Goal: Information Seeking & Learning: Learn about a topic

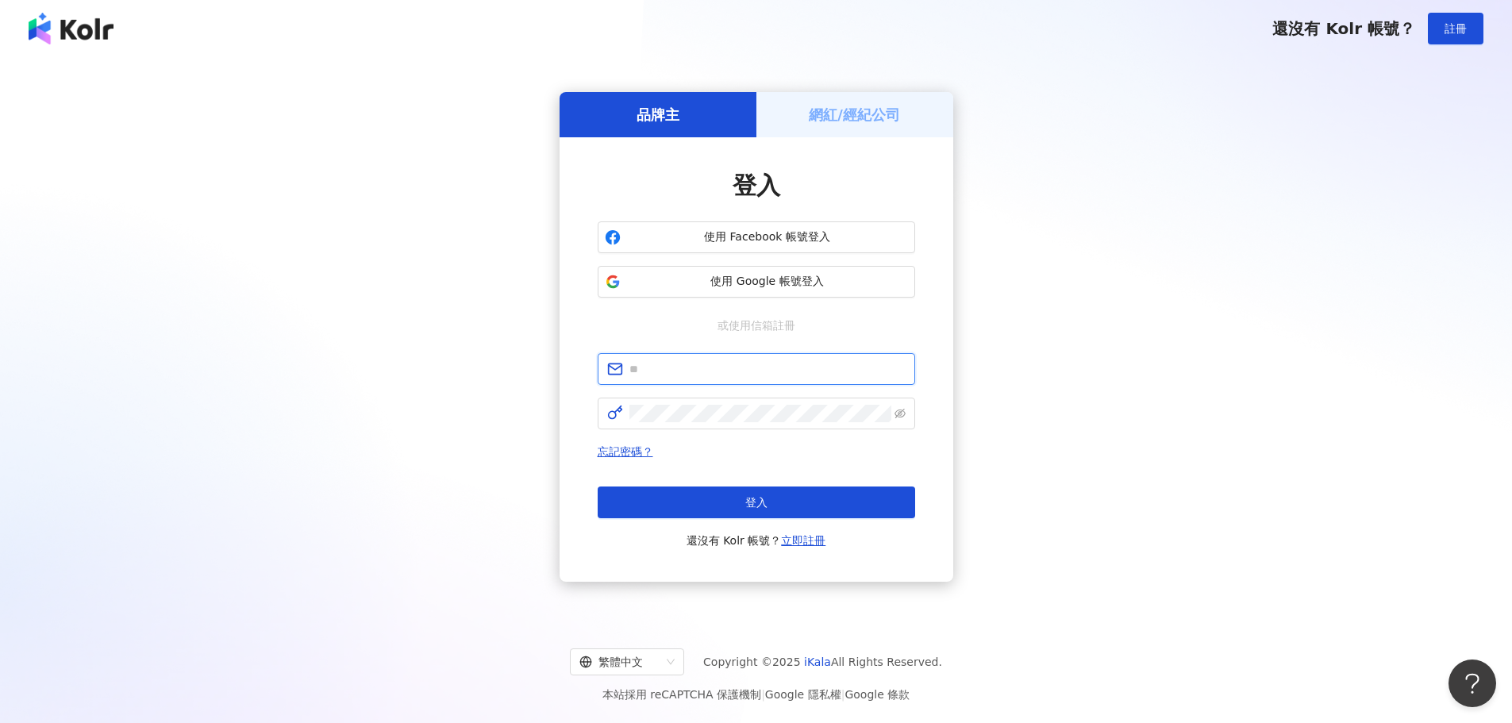
type input "**********"
click at [729, 501] on button "登入" at bounding box center [755, 502] width 317 height 32
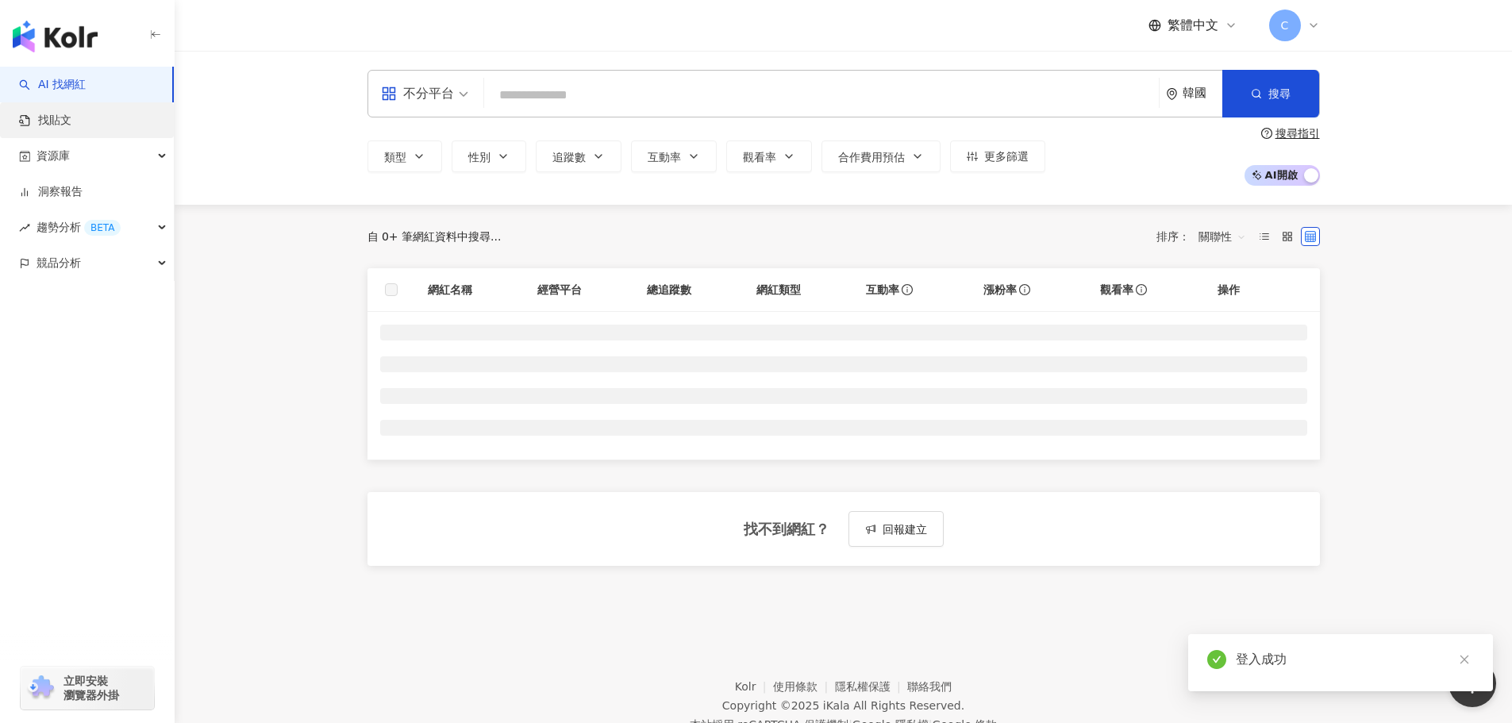
click at [33, 113] on link "找貼文" at bounding box center [45, 121] width 52 height 16
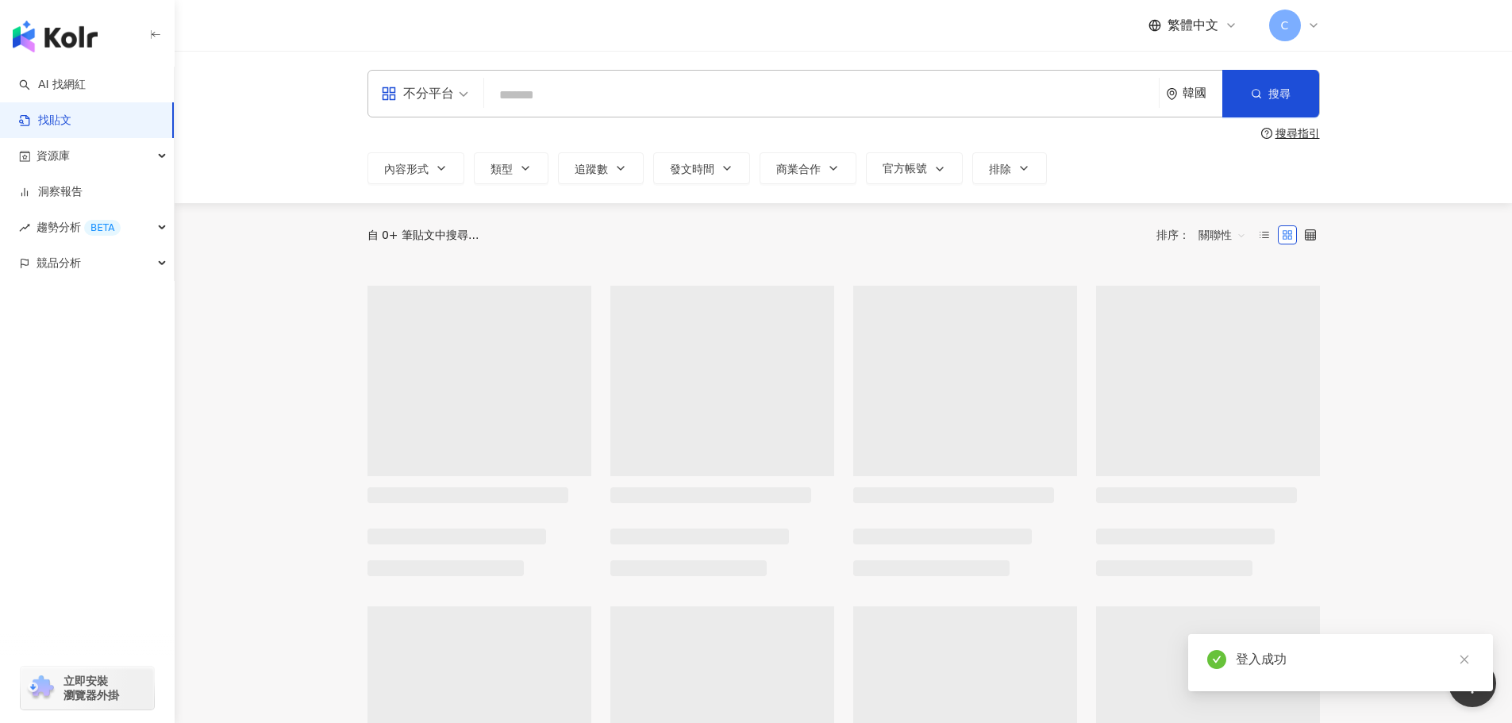
click at [576, 101] on input "search" at bounding box center [821, 95] width 662 height 34
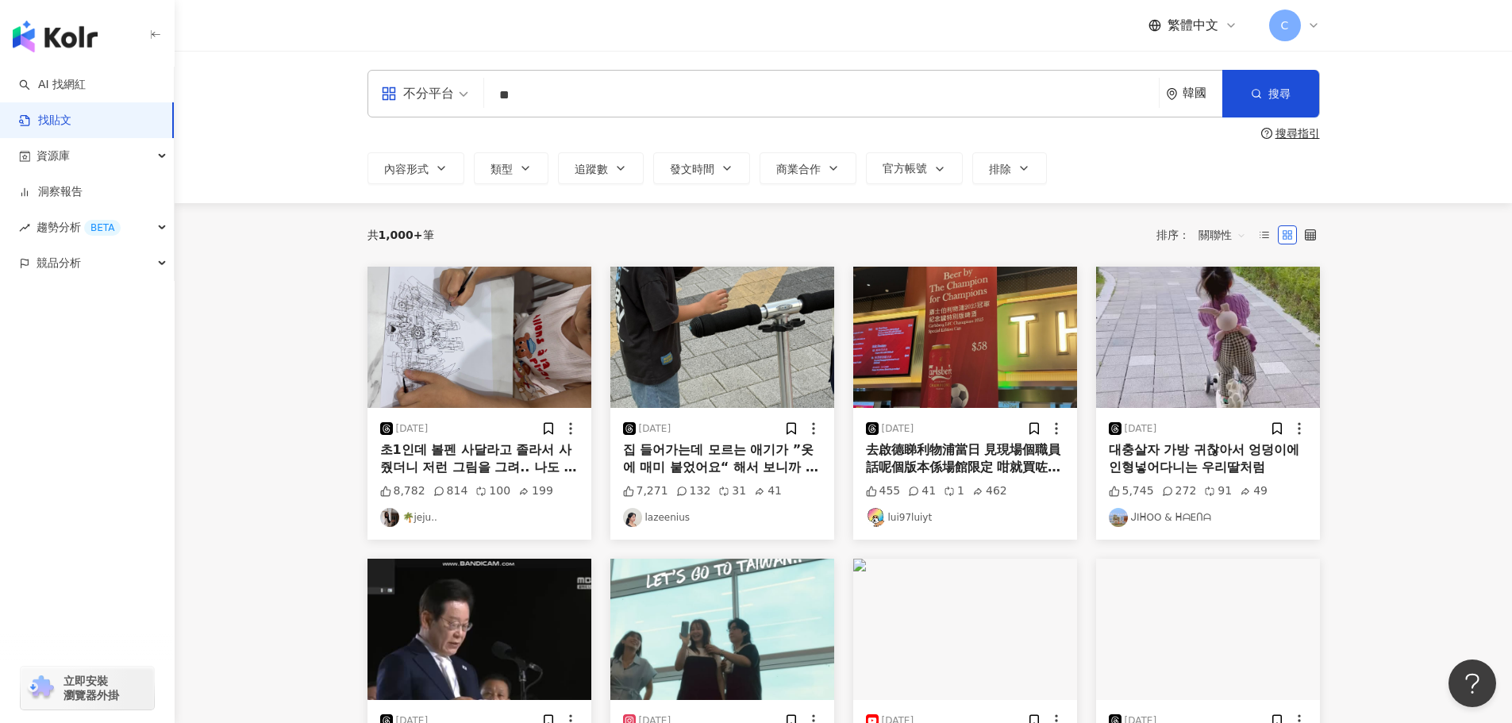
type input "**"
click at [1176, 97] on icon "environment" at bounding box center [1172, 94] width 12 height 12
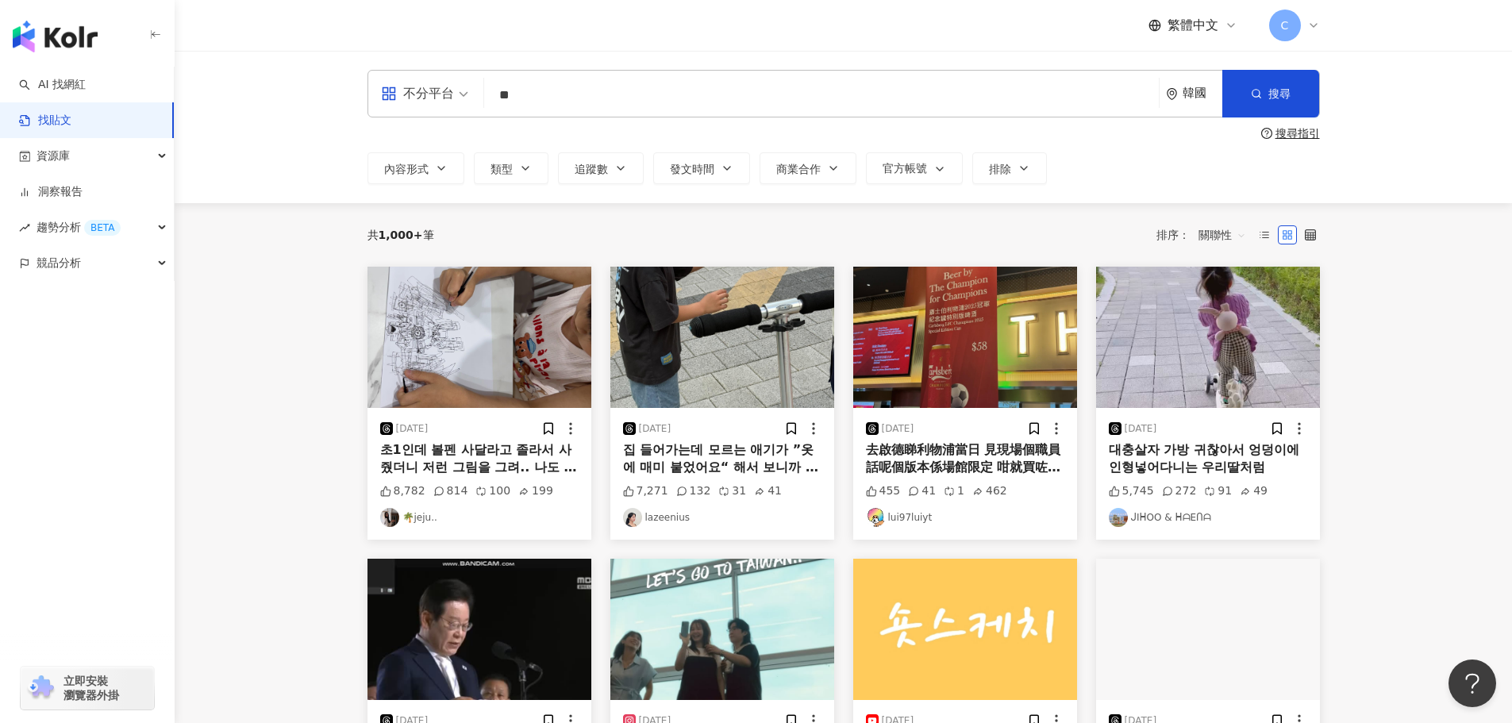
scroll to position [59, 0]
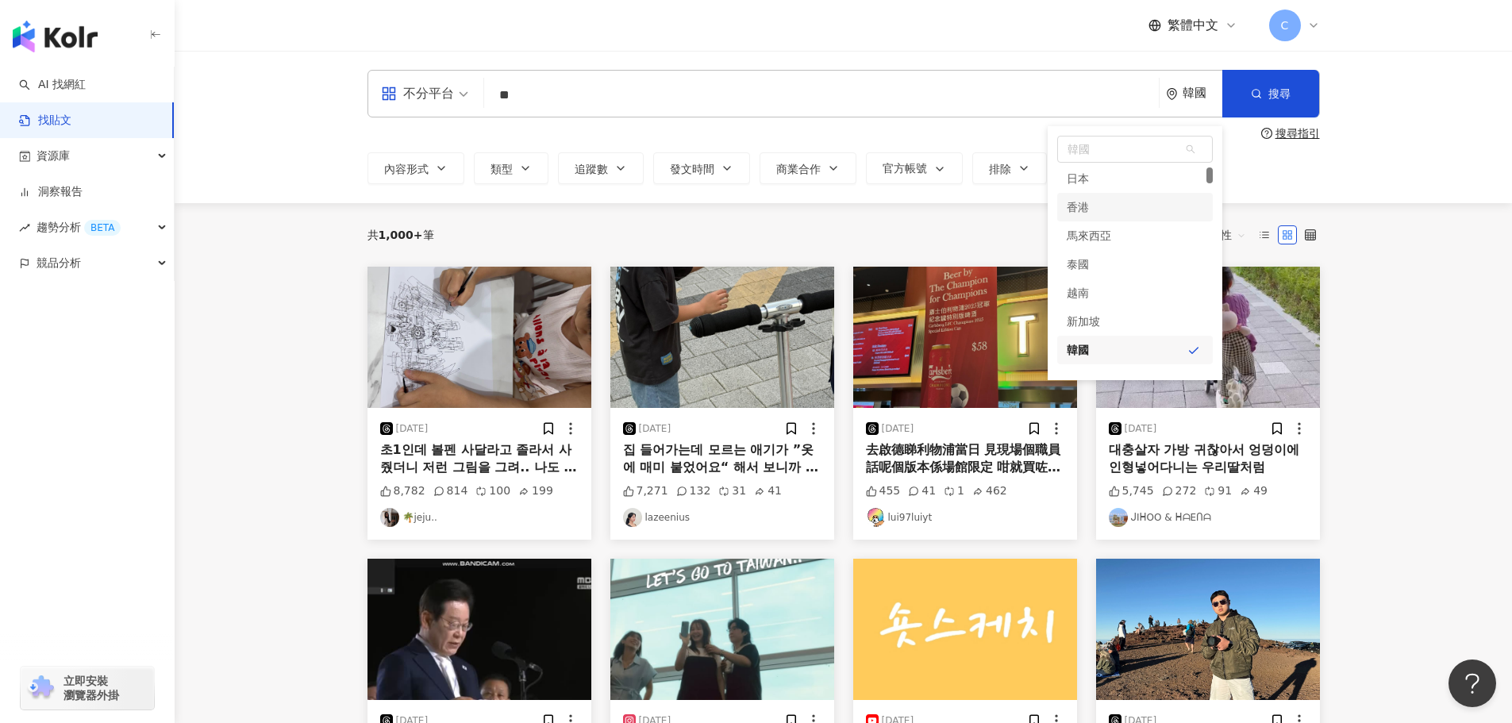
drag, startPoint x: 1102, startPoint y: 202, endPoint x: 1121, endPoint y: 192, distance: 21.7
click at [1103, 202] on div "香港" at bounding box center [1135, 207] width 156 height 29
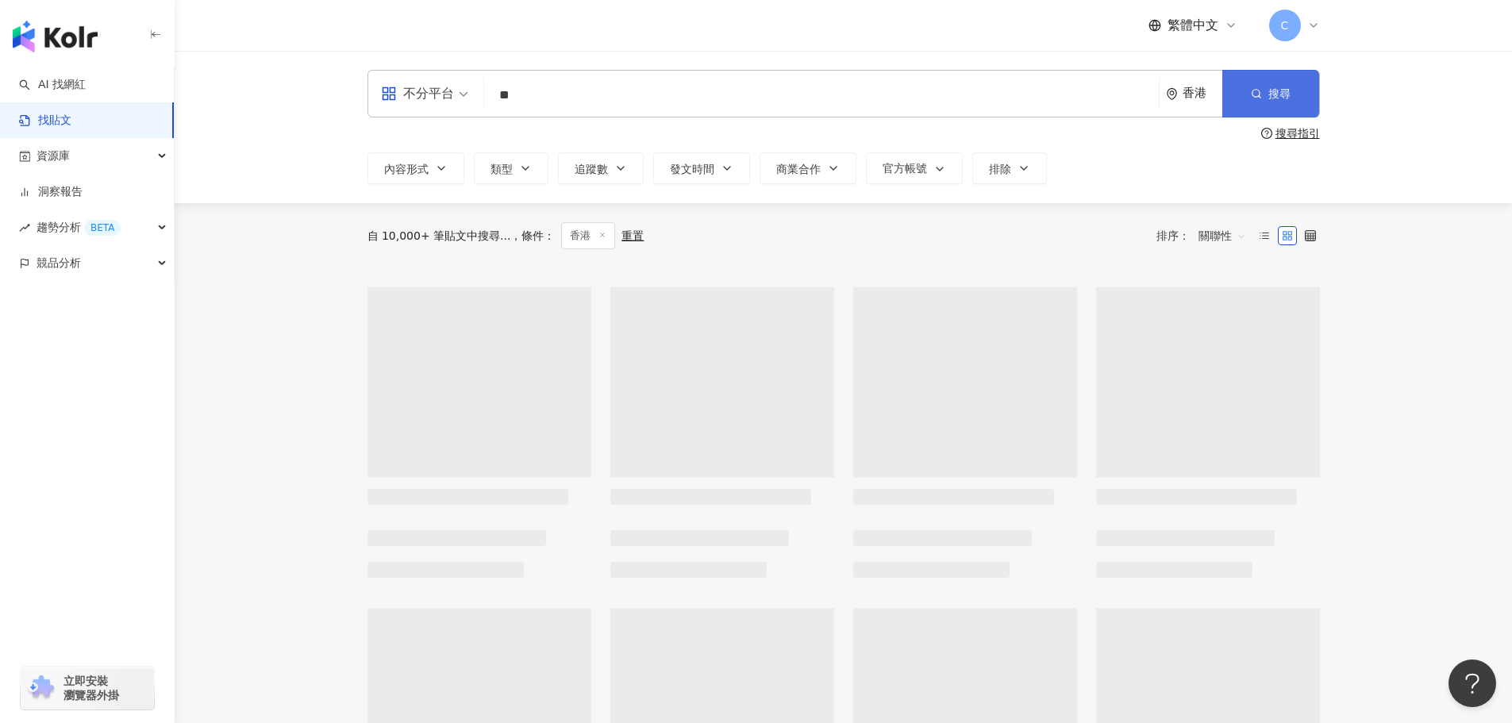
click at [1274, 94] on span "搜尋" at bounding box center [1279, 93] width 22 height 13
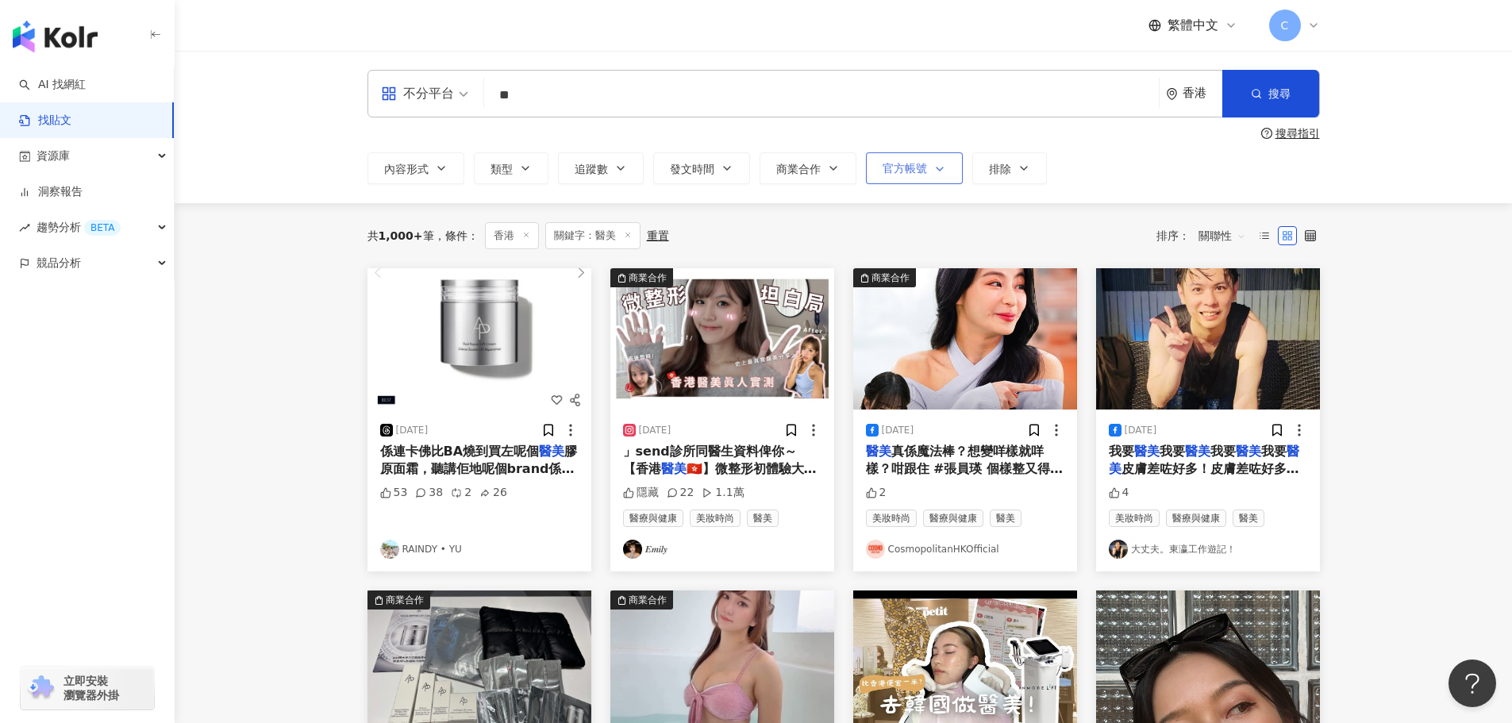
click at [928, 172] on span "button" at bounding box center [936, 169] width 19 height 13
click at [674, 172] on span "發文時間" at bounding box center [692, 169] width 44 height 13
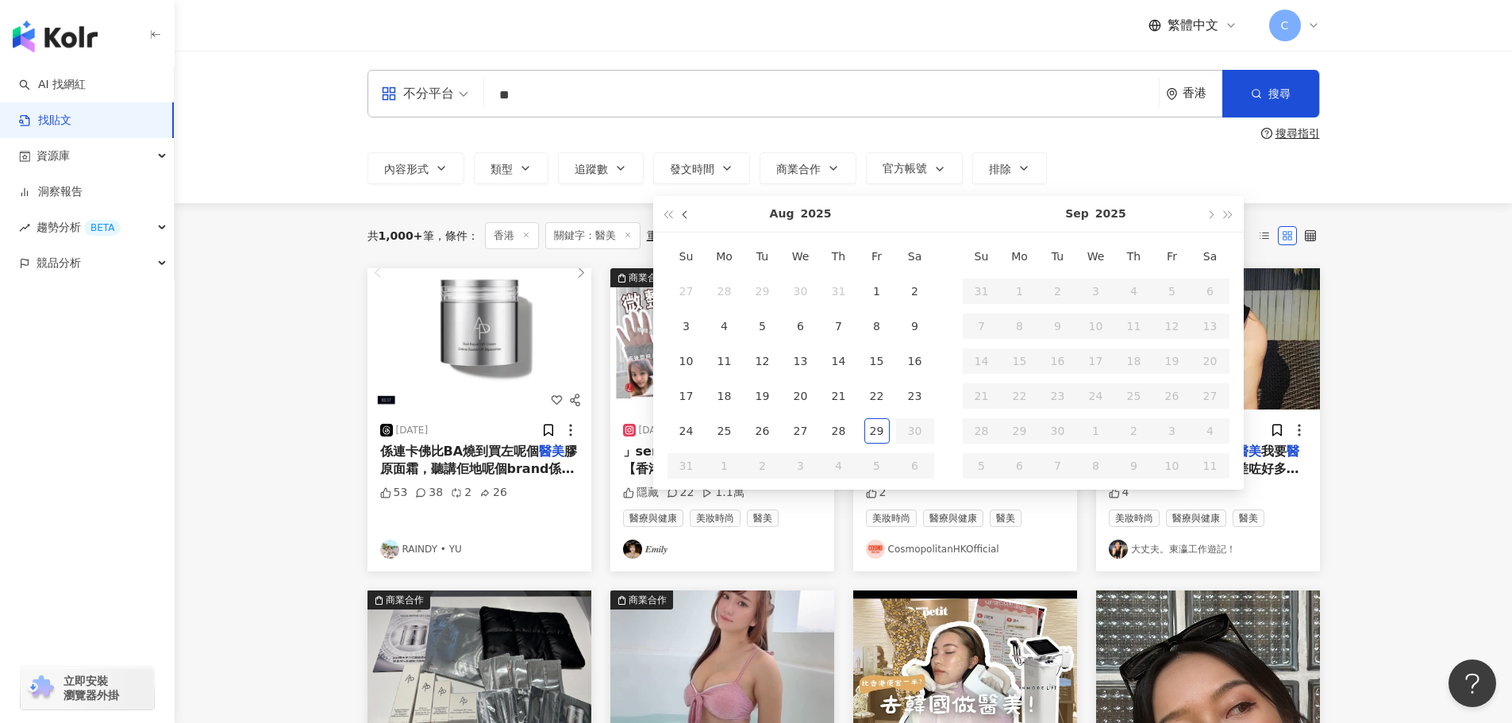
click at [688, 213] on span "button" at bounding box center [686, 214] width 8 height 8
type input "**********"
click at [688, 286] on div "1" at bounding box center [686, 291] width 25 height 25
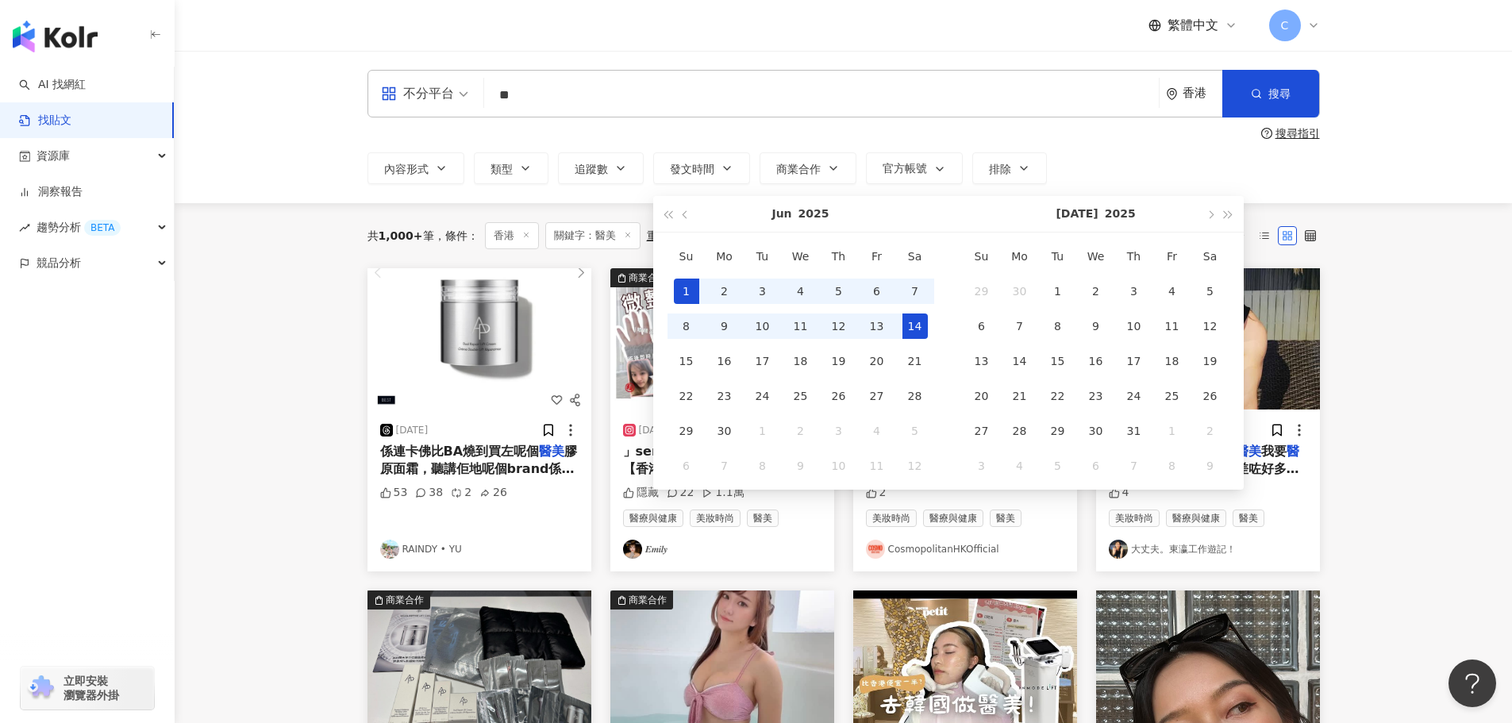
type input "**********"
click at [1213, 214] on button "button" at bounding box center [1209, 214] width 17 height 36
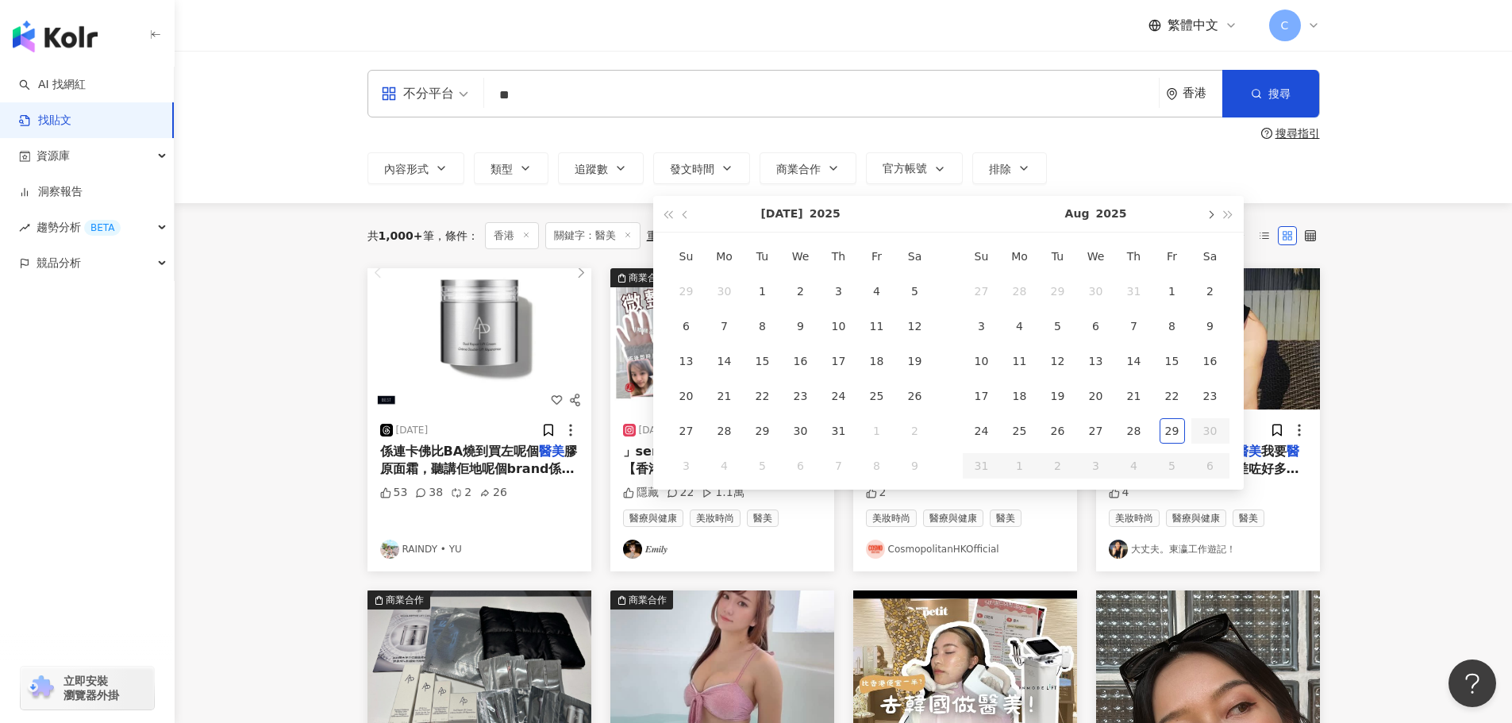
click at [1213, 214] on button "button" at bounding box center [1209, 214] width 17 height 36
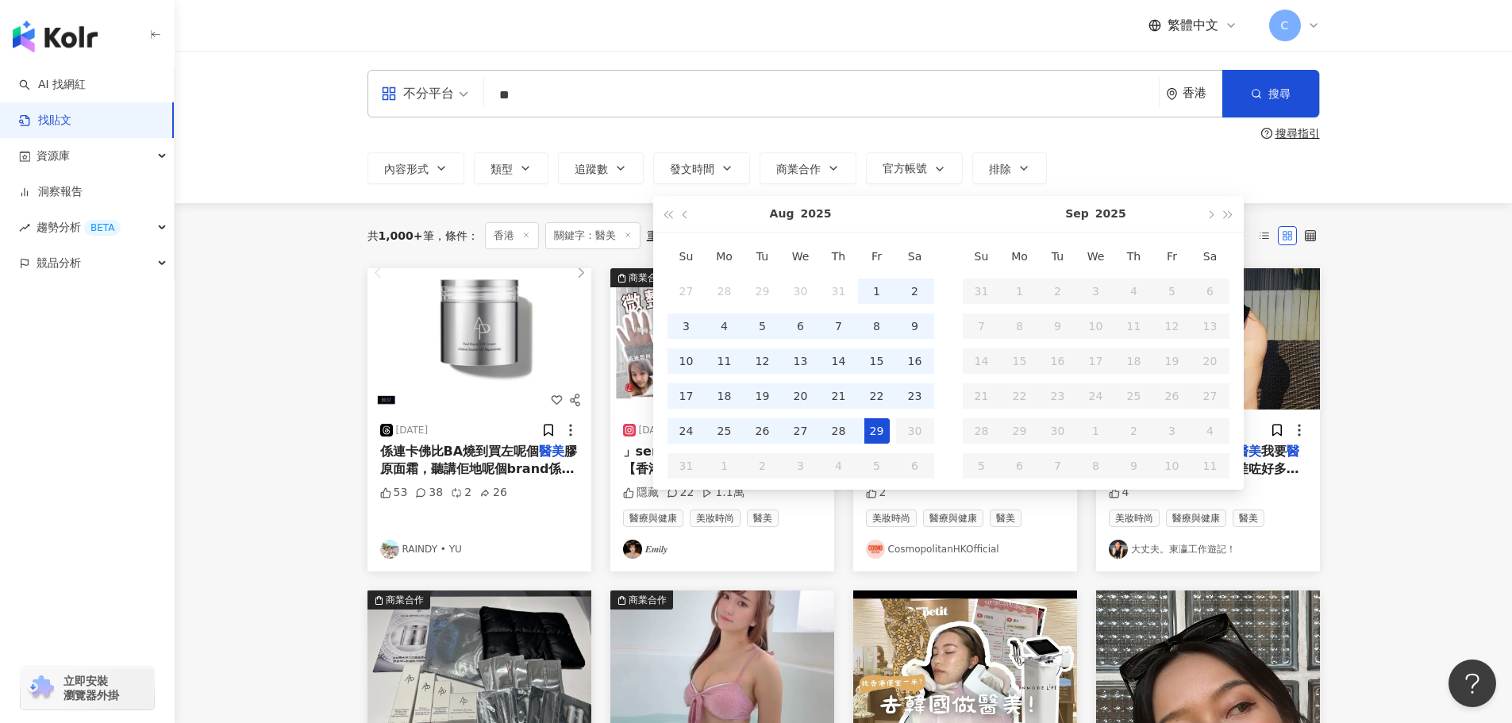
click at [870, 433] on div "29" at bounding box center [876, 430] width 25 height 25
type input "**********"
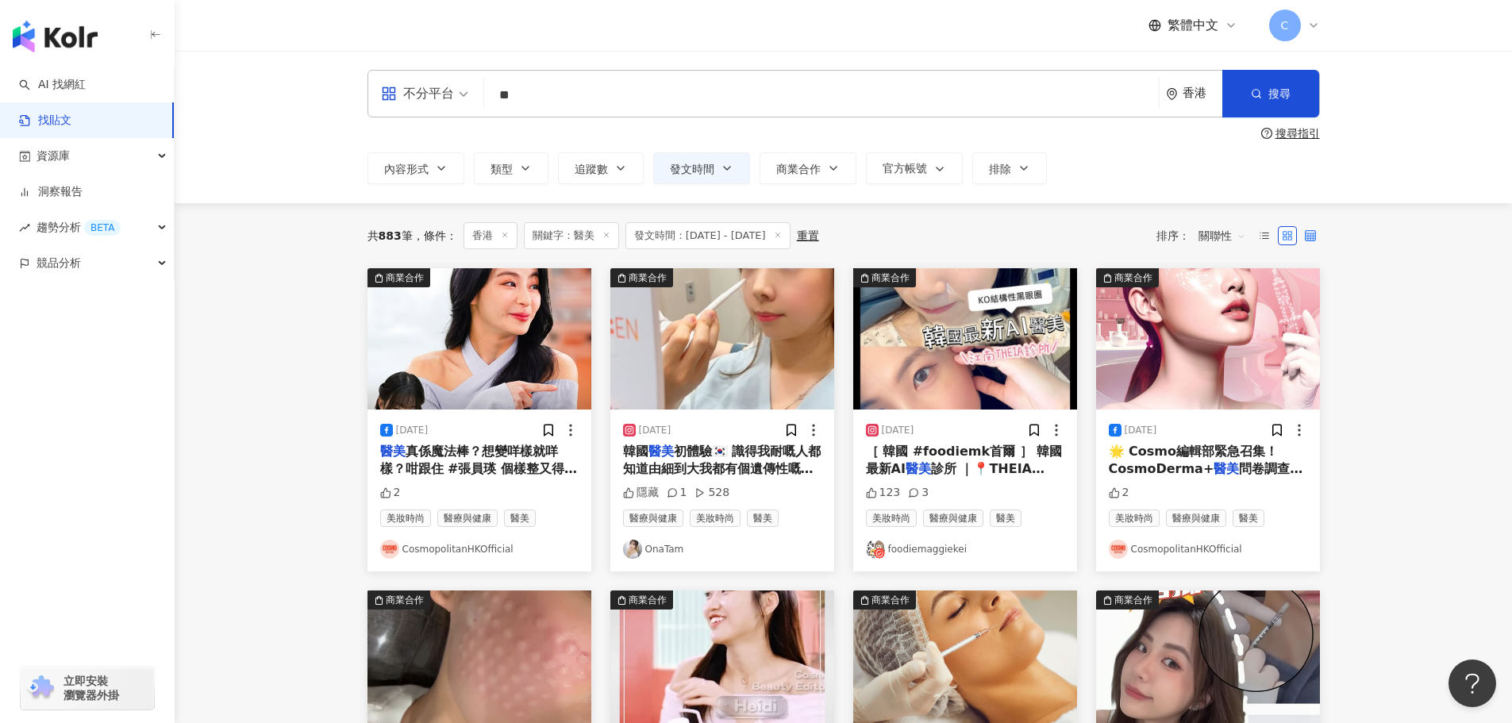
click at [1309, 227] on label at bounding box center [1309, 235] width 19 height 19
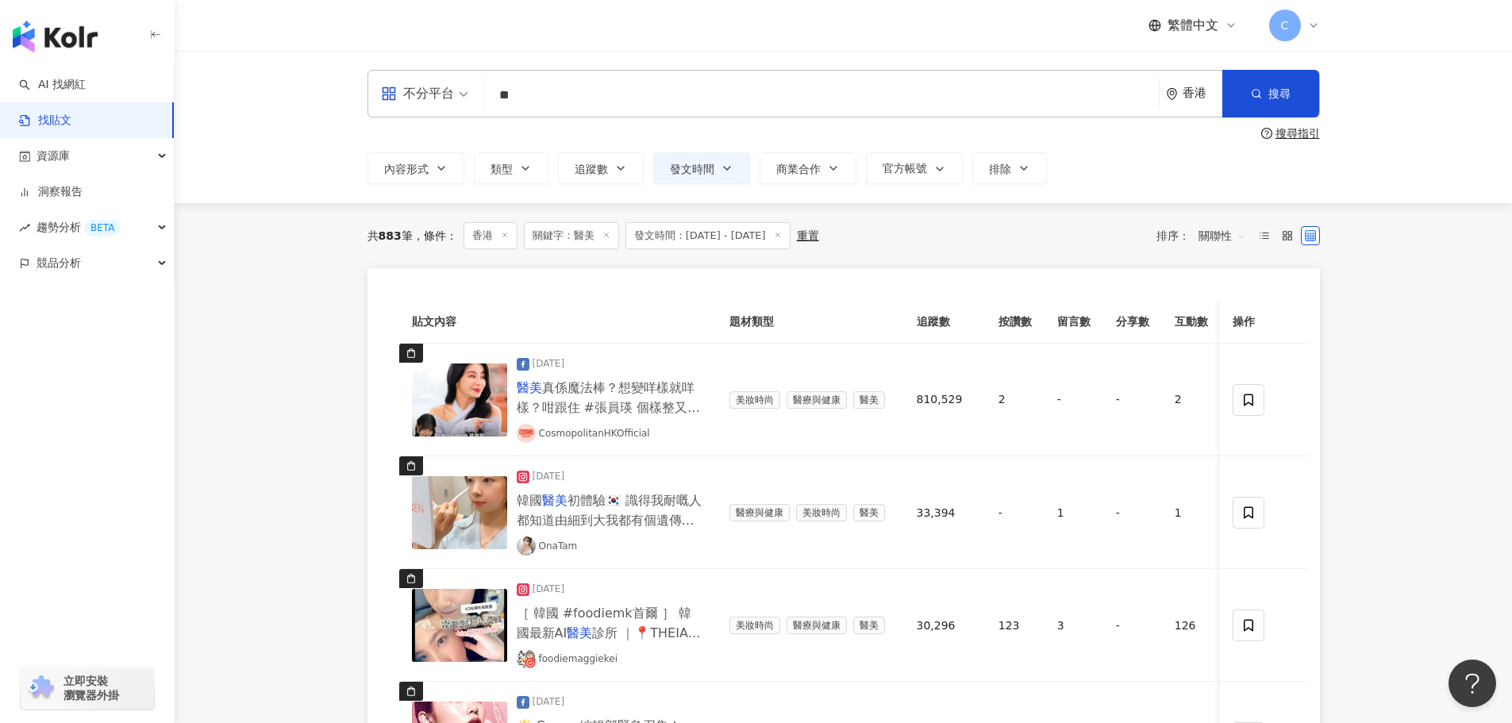
click at [1221, 239] on span "關聯性" at bounding box center [1222, 235] width 48 height 25
click at [1215, 294] on div "互動數" at bounding box center [1224, 294] width 44 height 17
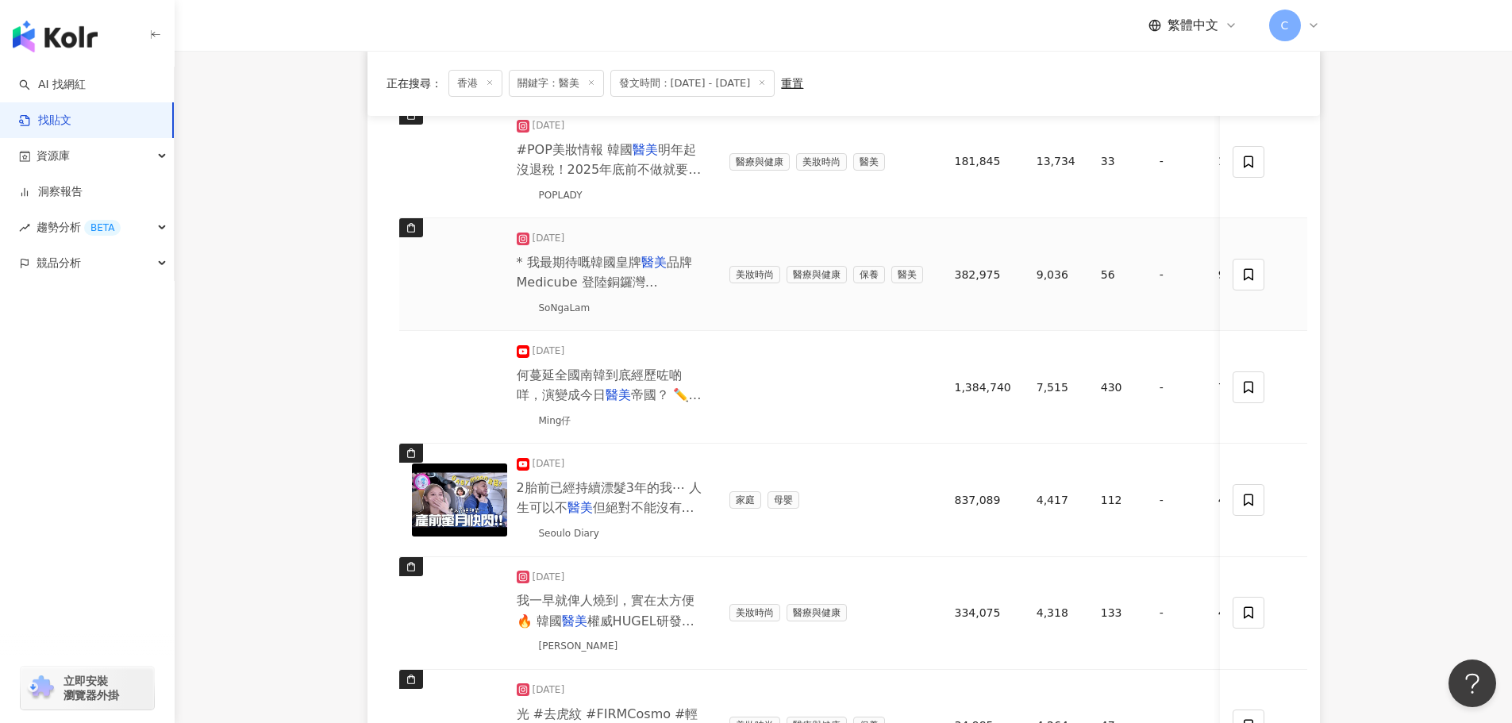
scroll to position [159, 0]
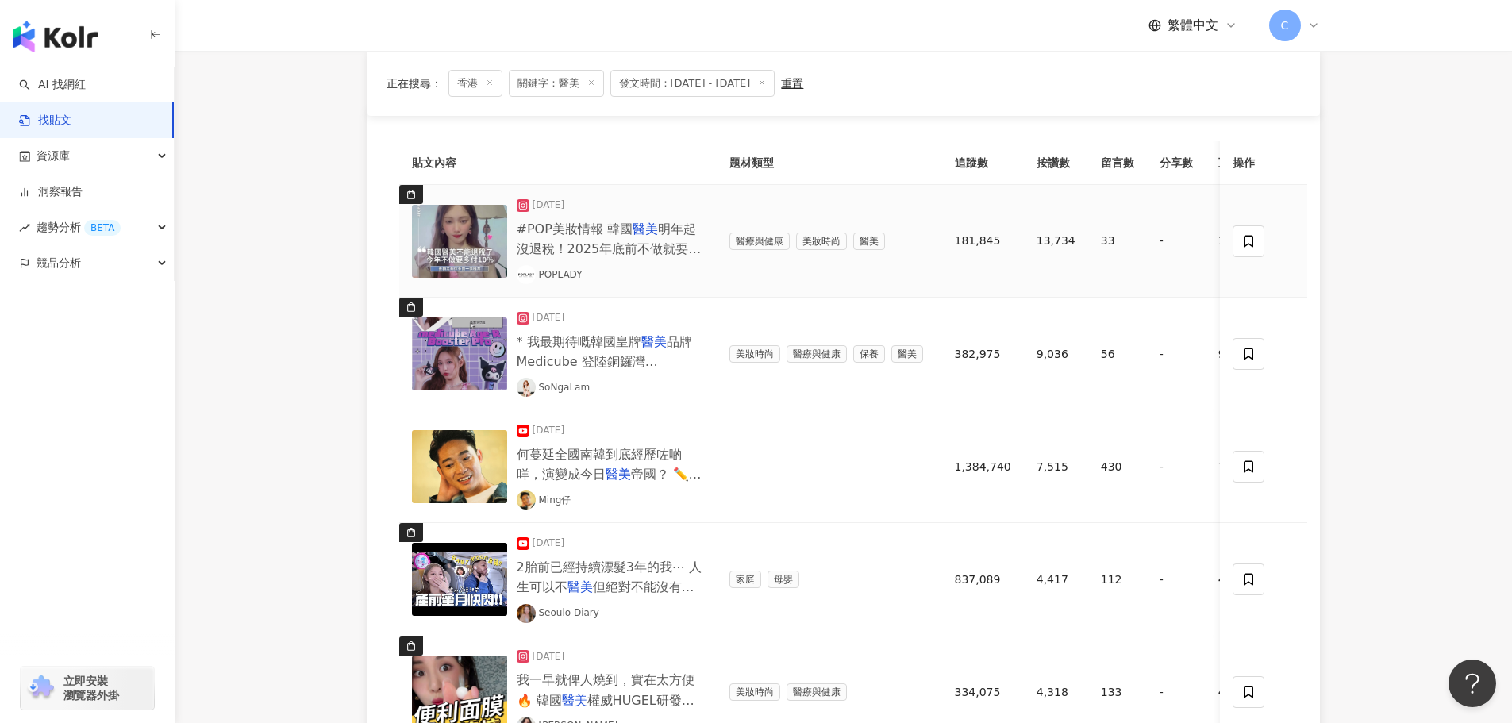
click at [509, 235] on div at bounding box center [464, 241] width 105 height 73
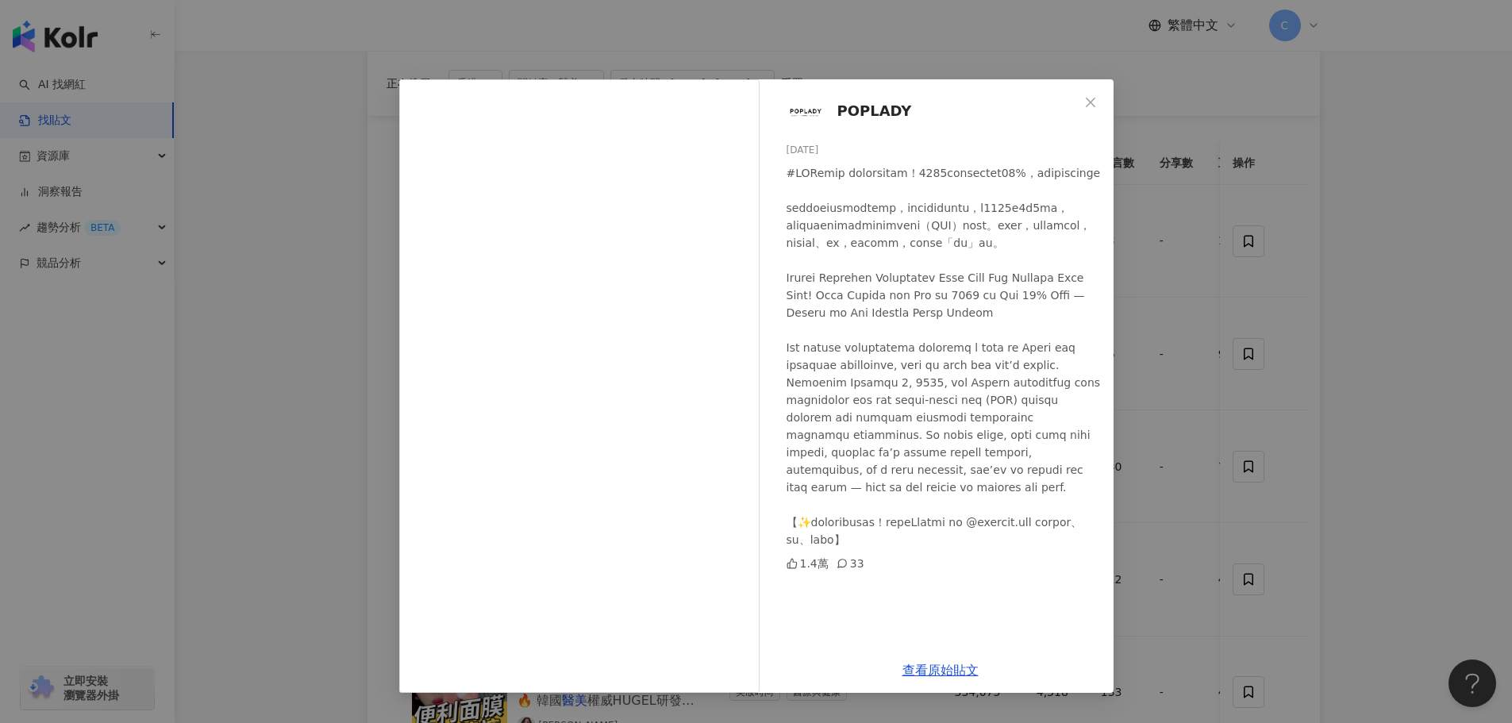
click at [352, 397] on div "POPLADY [DATE] 1.4萬 33 查看原始貼文" at bounding box center [756, 361] width 1512 height 723
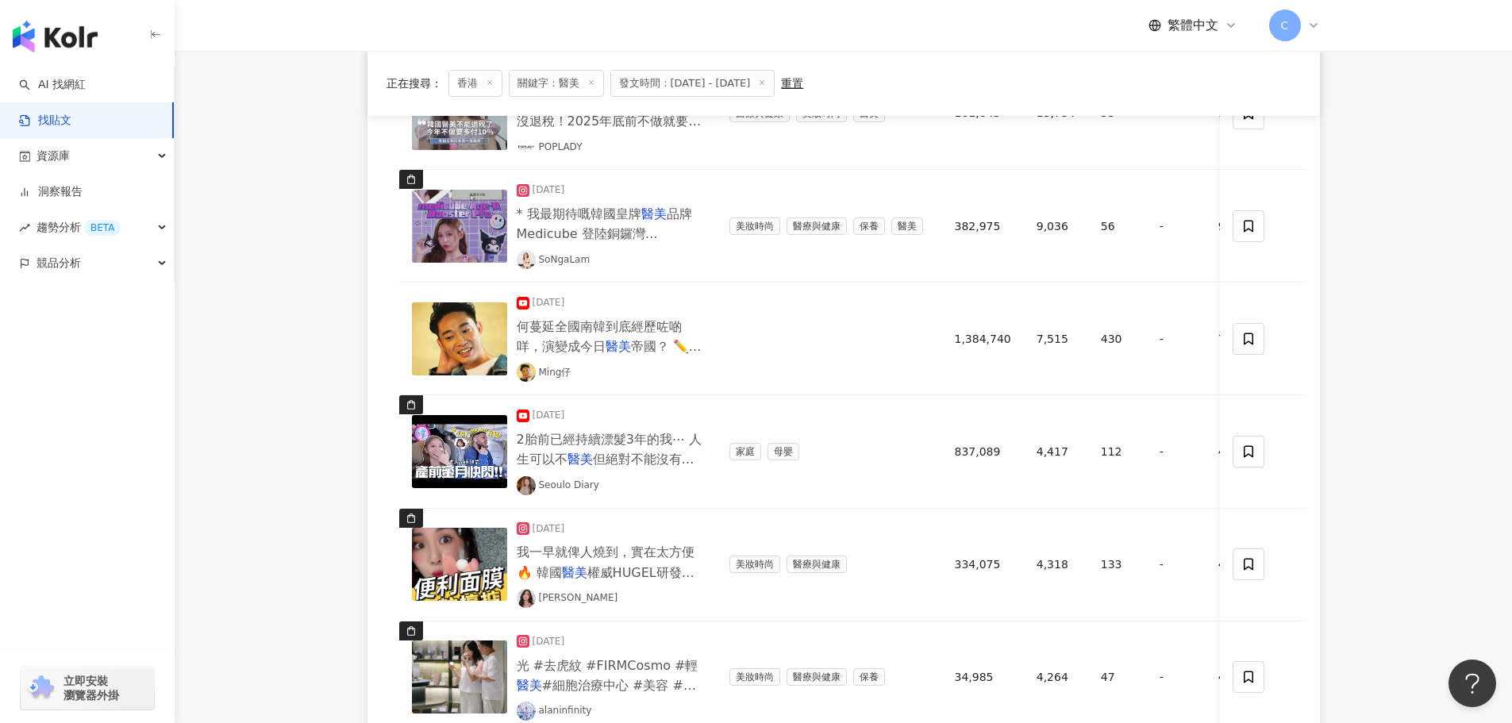
scroll to position [317, 0]
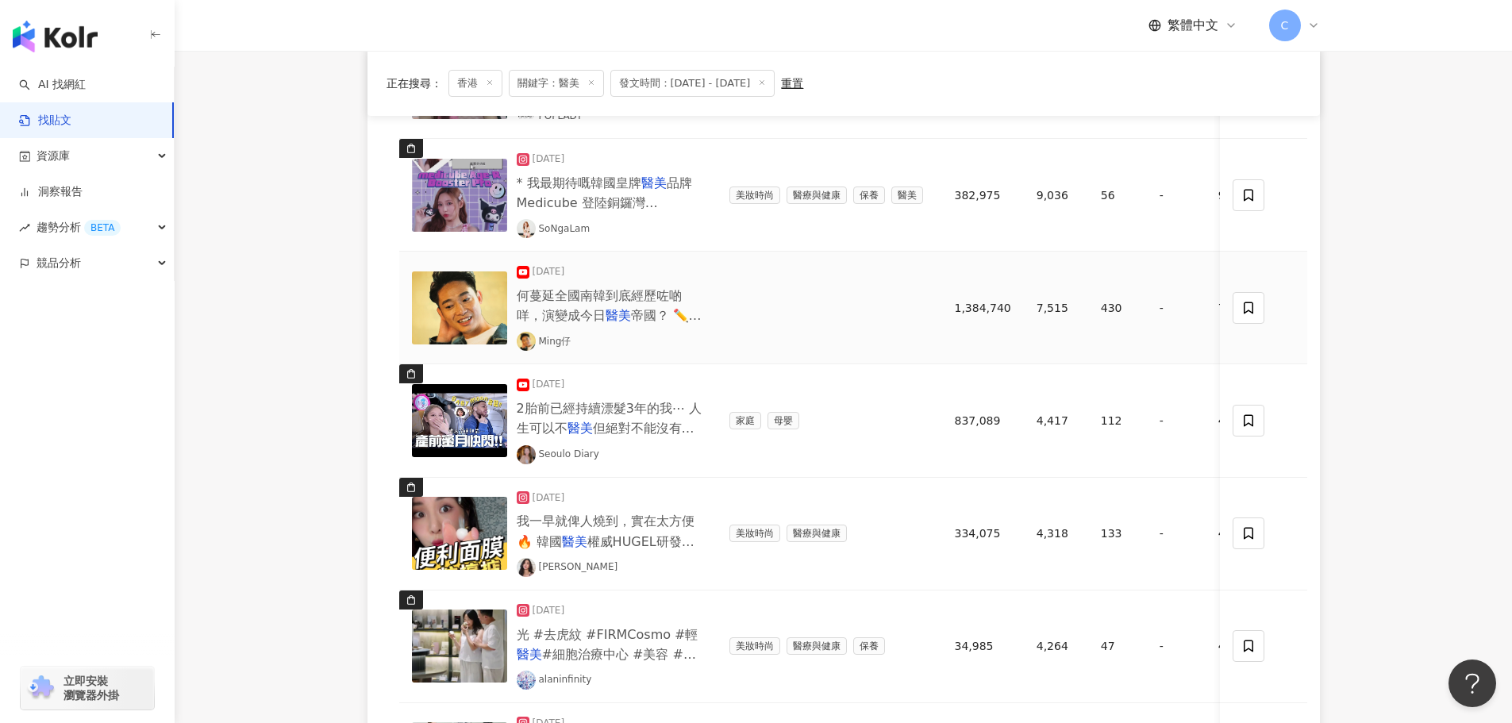
click at [459, 307] on img at bounding box center [459, 307] width 95 height 73
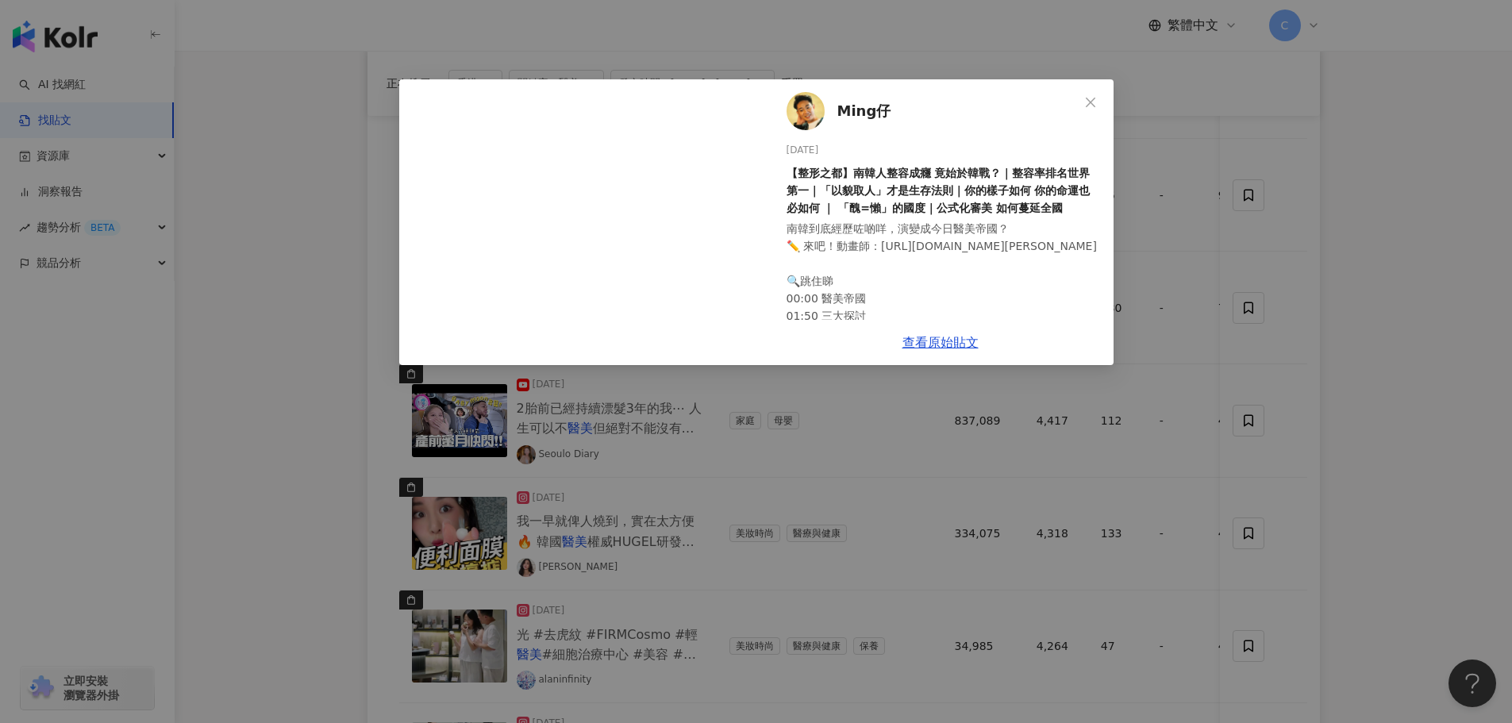
click at [305, 357] on div "Ming仔 [DATE] 【整形之都】南韓人整容成癮 竟始於韓戰？｜整容率排名世界第一｜「以貌取人」才是生存法則｜你的樣子如何 你的命運也必如何 ｜ 「醜=懶…" at bounding box center [756, 361] width 1512 height 723
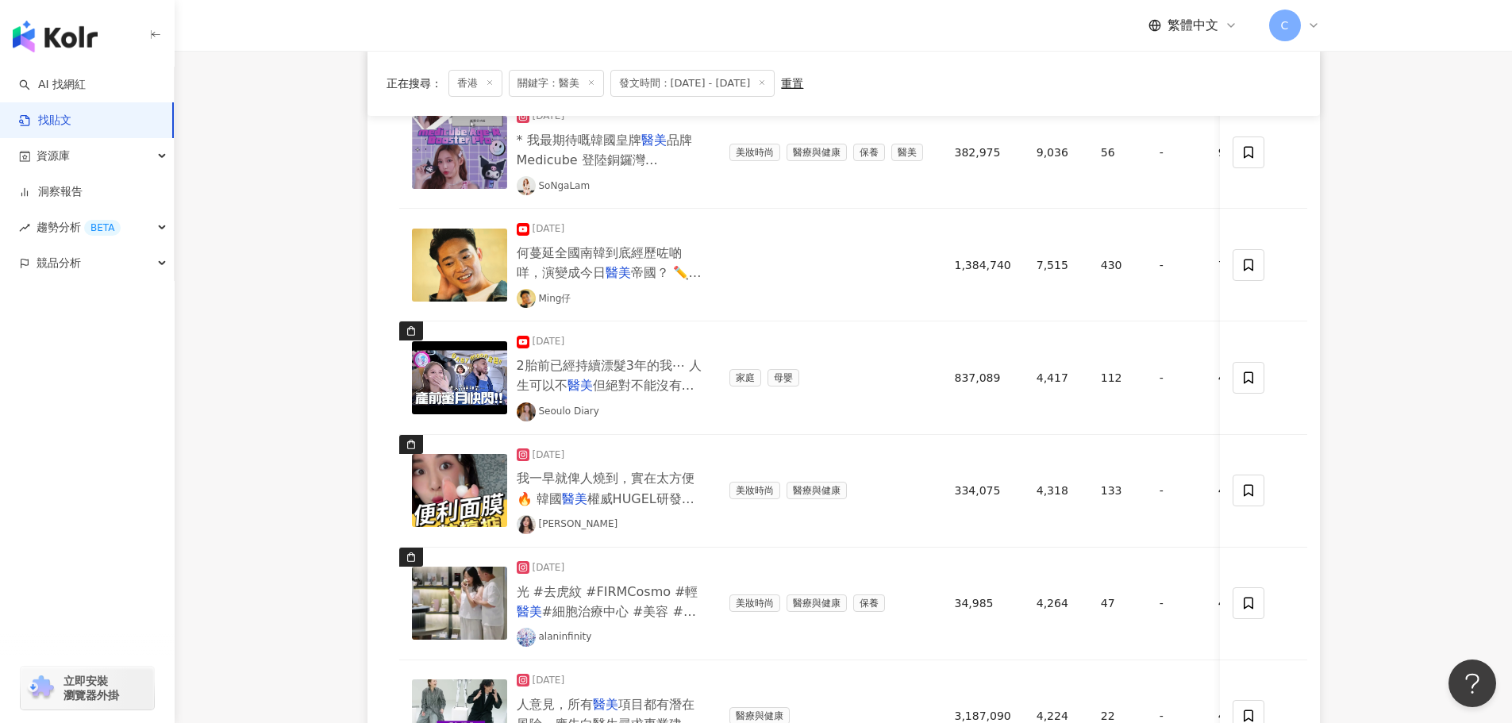
scroll to position [397, 0]
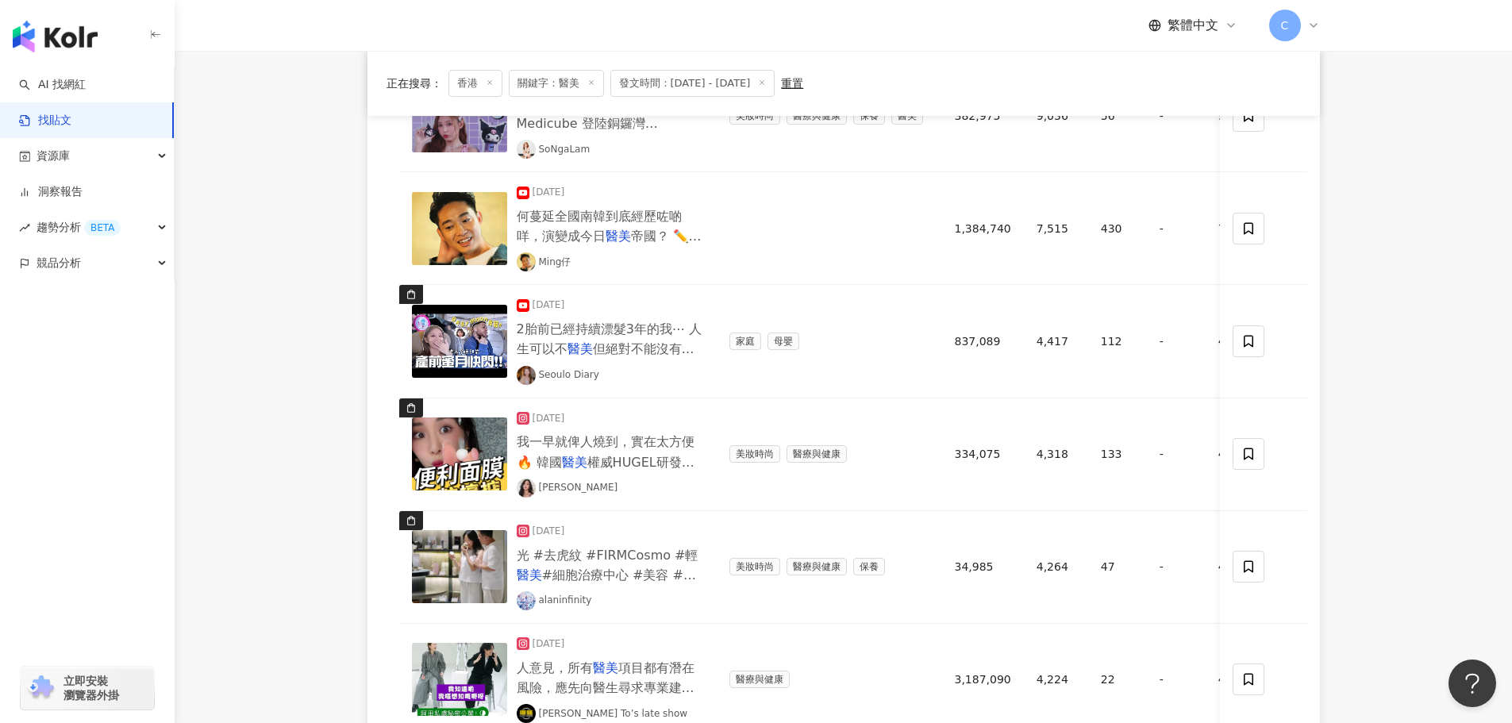
drag, startPoint x: 243, startPoint y: 448, endPoint x: 473, endPoint y: 448, distance: 230.1
click at [247, 448] on main "**********" at bounding box center [843, 557] width 1337 height 1807
click at [449, 468] on img at bounding box center [459, 453] width 95 height 73
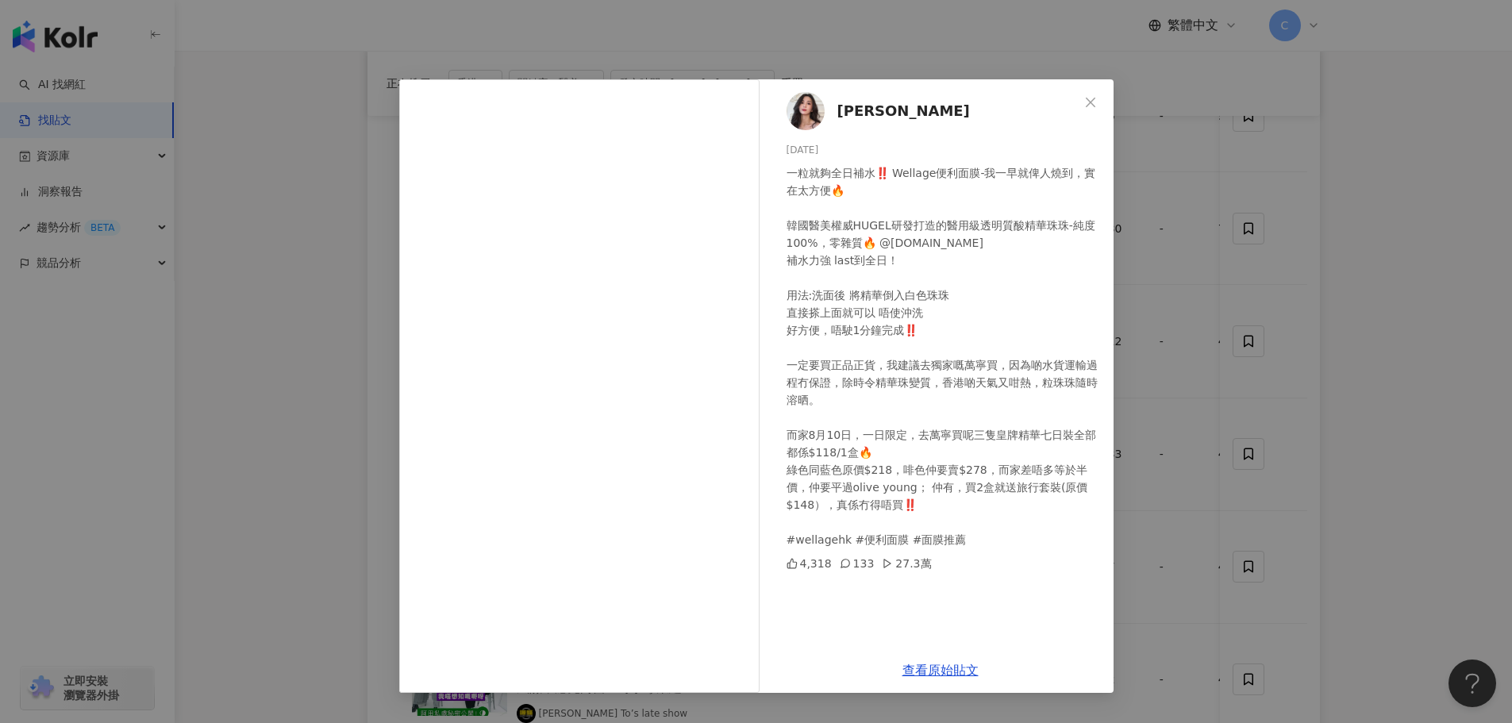
click at [993, 463] on div "一粒就夠全日補水‼️ Wellage便利面膜-我一早就俾人燒到，實在太方便🔥 韓國醫美權威HUGEL研發打造的醫用級透明質酸精華珠珠-純度100%，零雜質🔥 …" at bounding box center [943, 356] width 314 height 384
click at [1182, 316] on div "HIROMI [DATE] 一粒就夠全日補水‼️ Wellage便利面膜-我一早就俾人燒到，實在太方便🔥 韓國醫美權威HUGEL研發打造的醫用級透明質酸精華珠…" at bounding box center [756, 361] width 1512 height 723
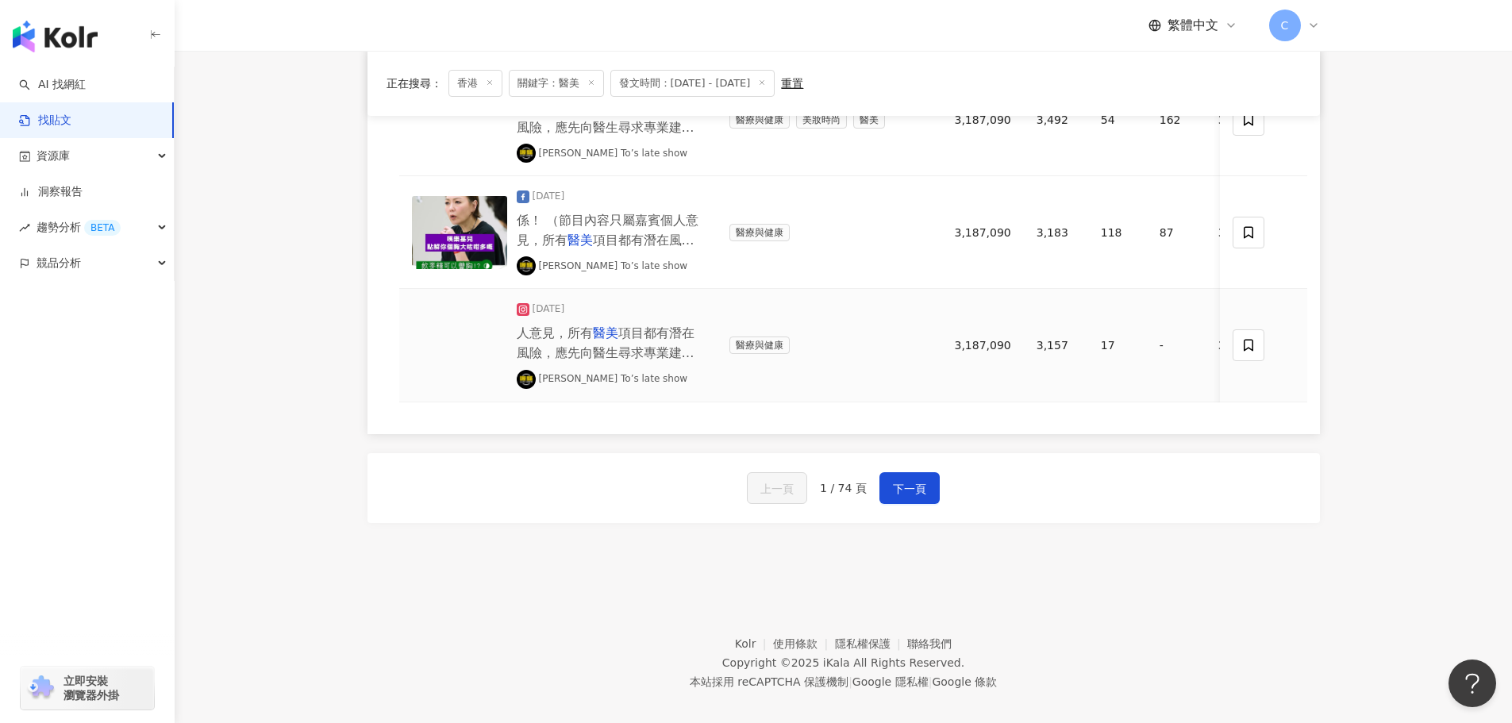
scroll to position [1323, 0]
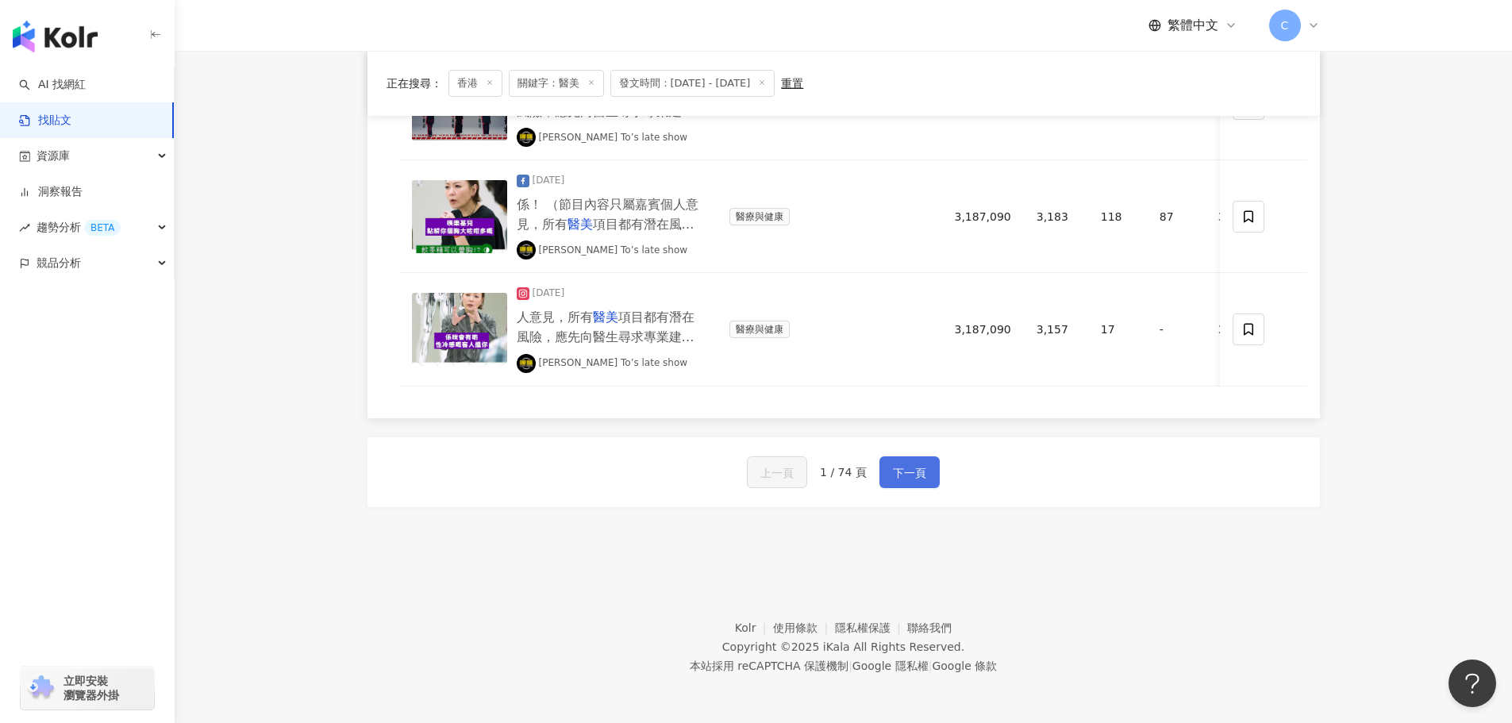
click at [912, 468] on span "下一頁" at bounding box center [909, 472] width 33 height 19
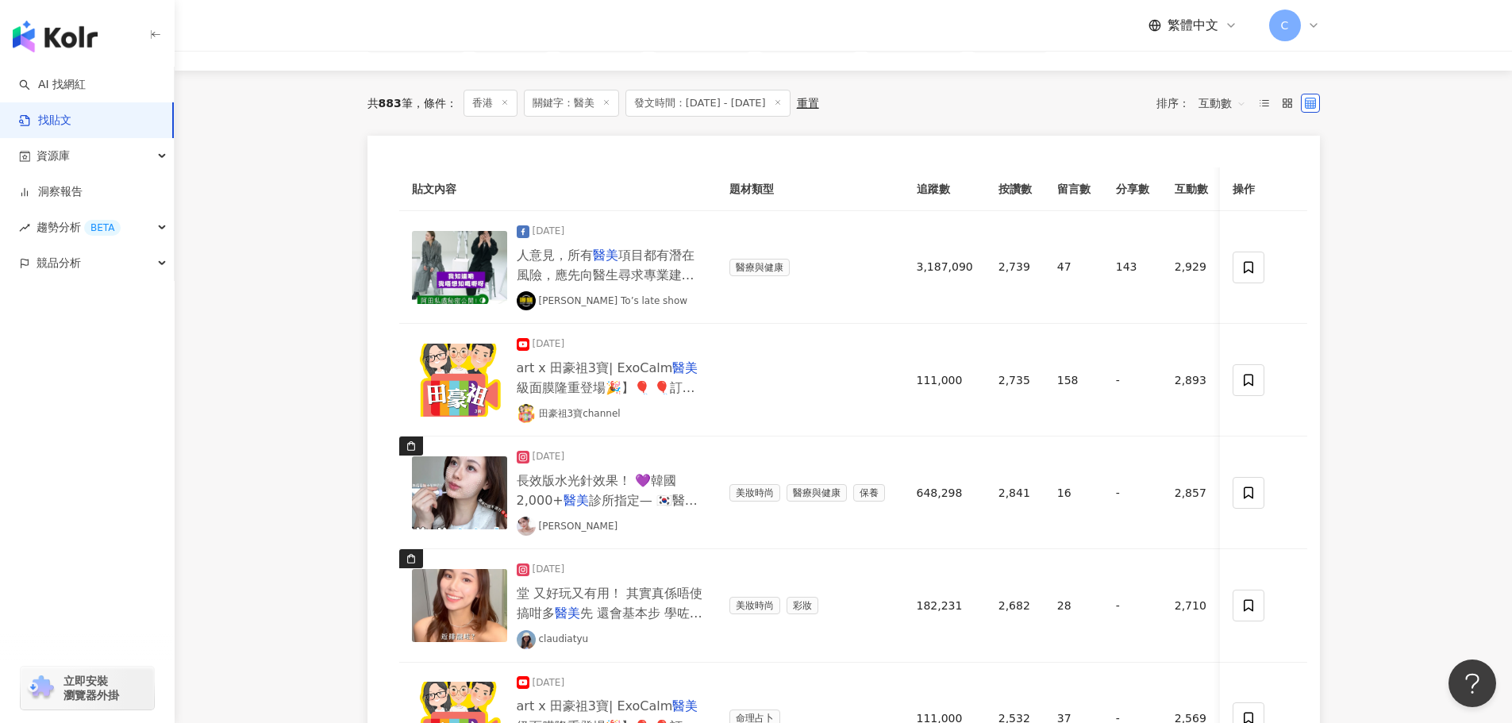
scroll to position [291, 0]
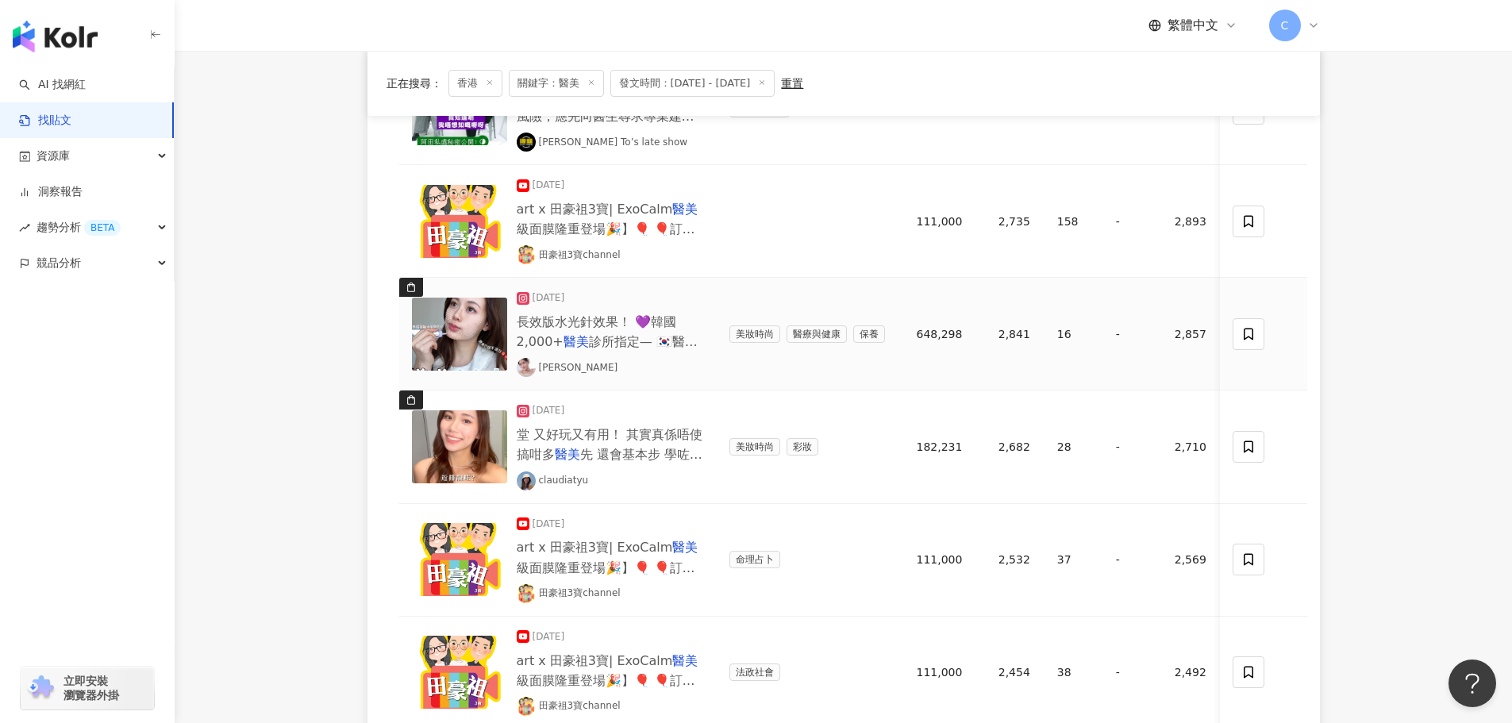
click at [471, 333] on img at bounding box center [459, 334] width 95 height 73
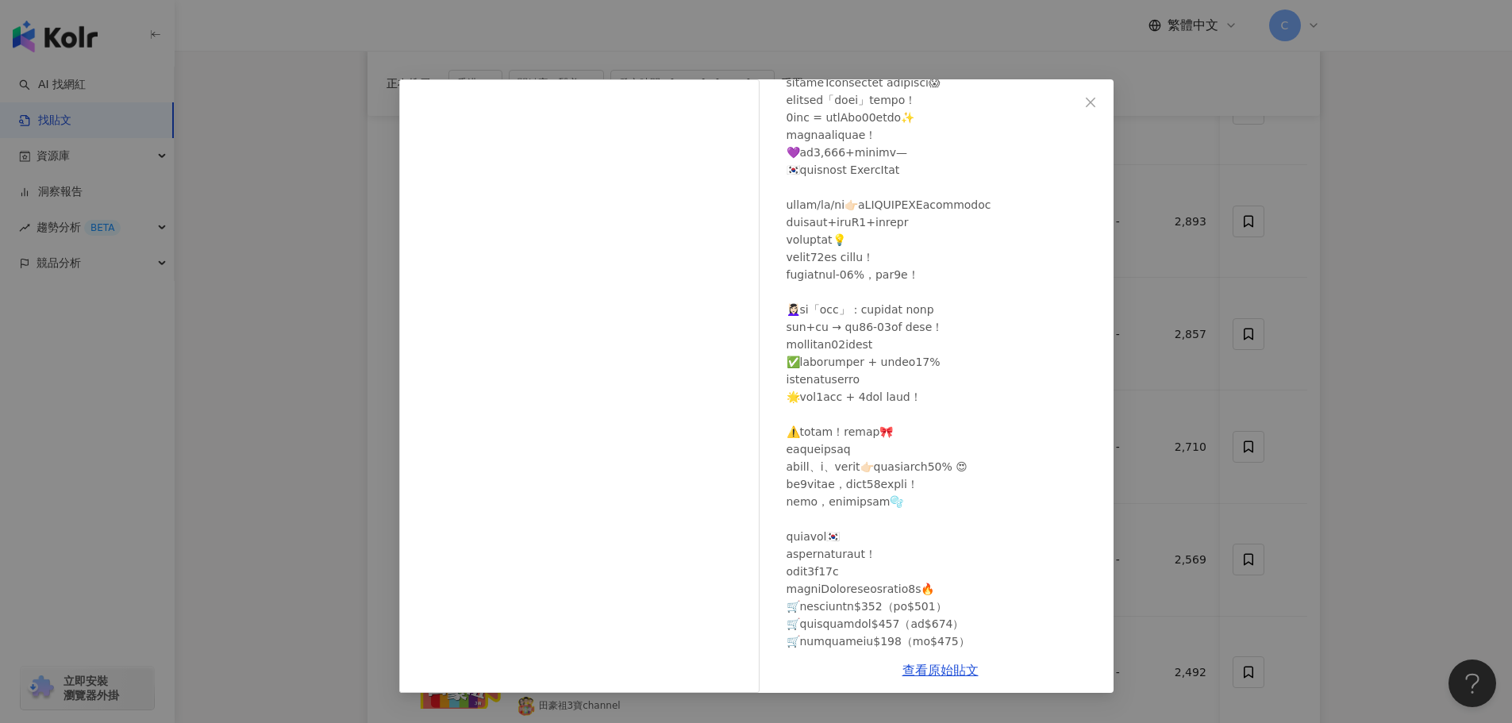
scroll to position [309, 0]
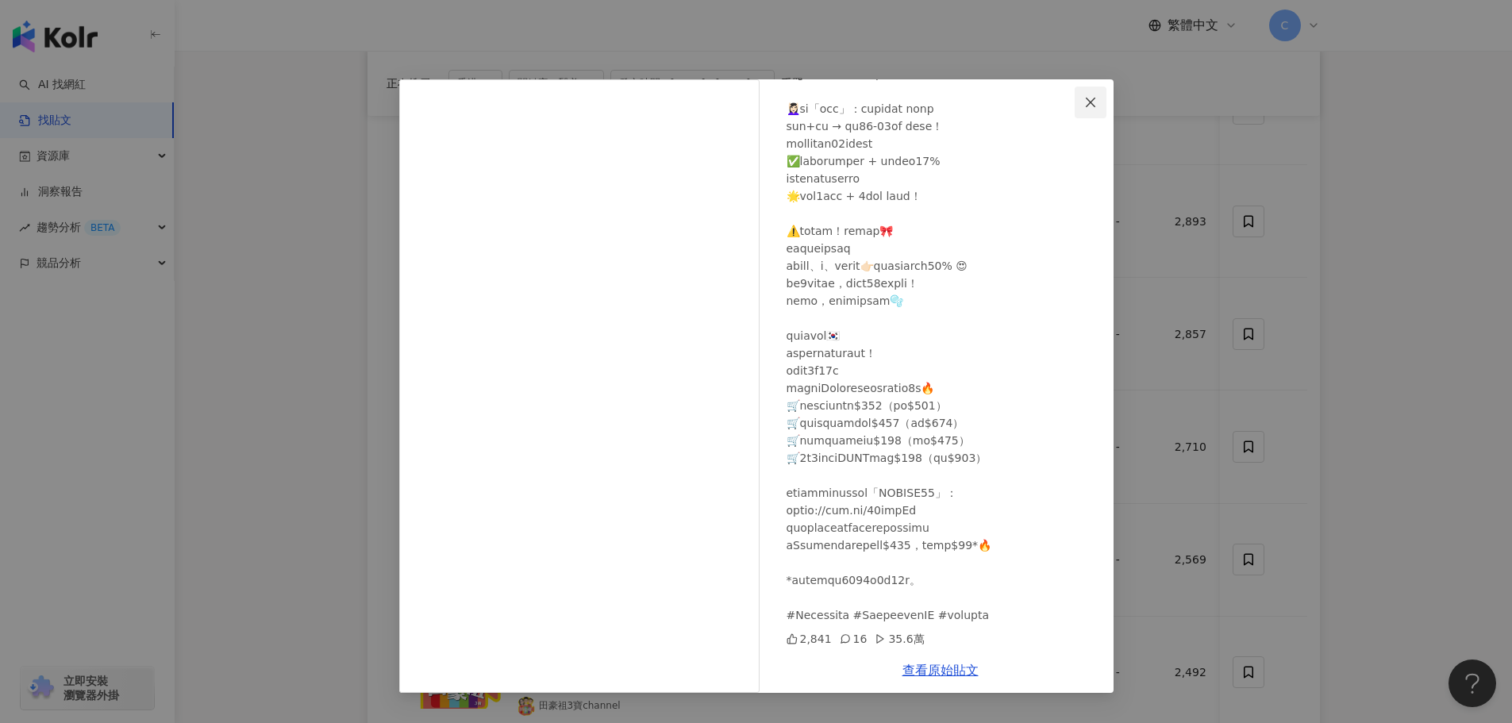
click at [1097, 102] on span "Close" at bounding box center [1090, 102] width 32 height 13
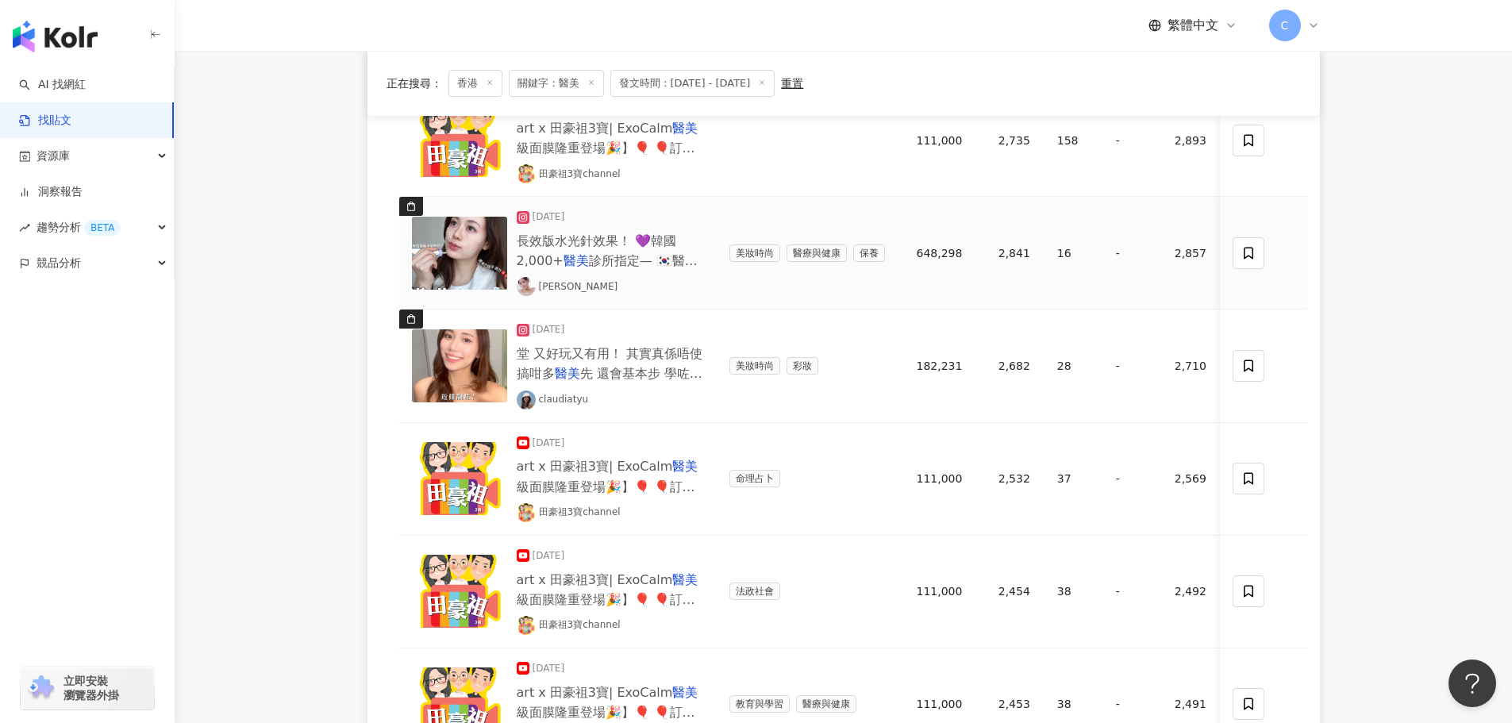
scroll to position [450, 0]
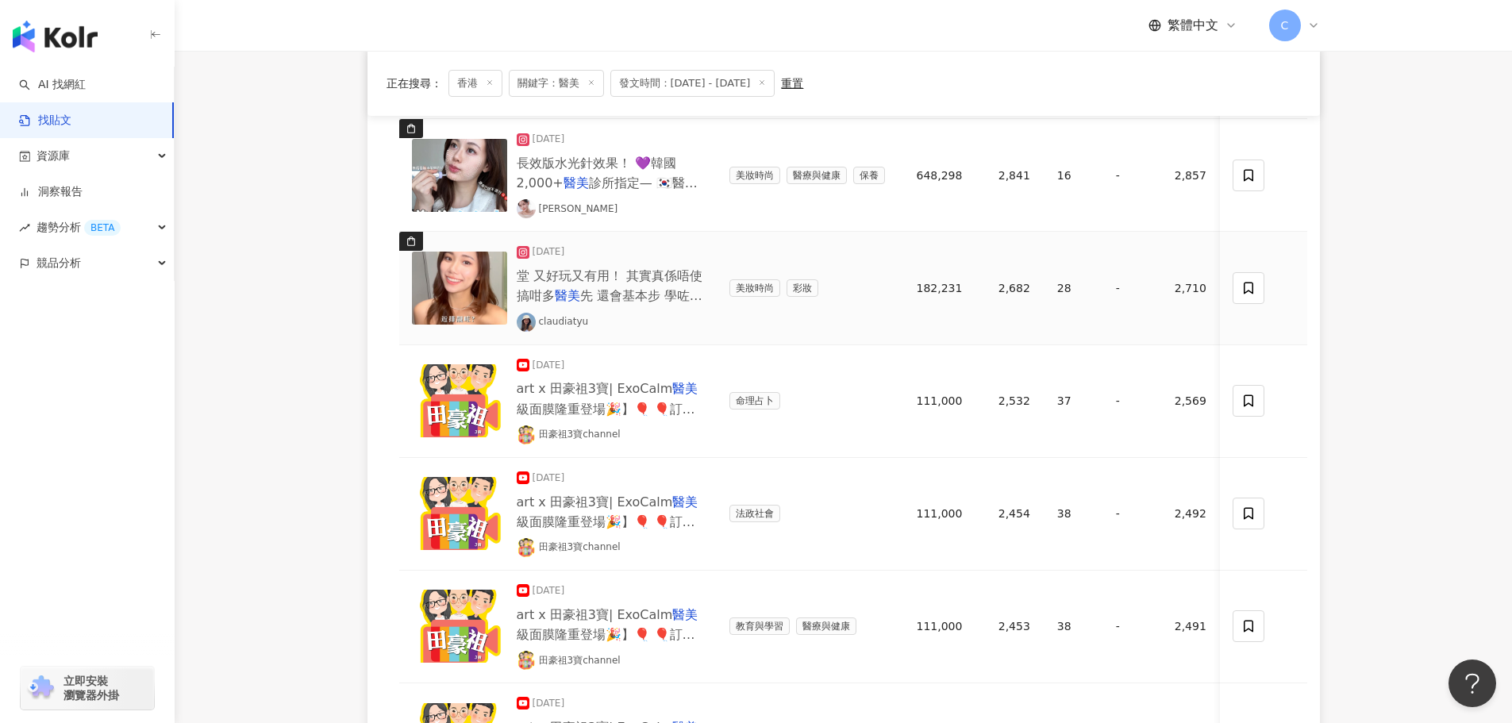
click at [455, 281] on img at bounding box center [459, 288] width 95 height 73
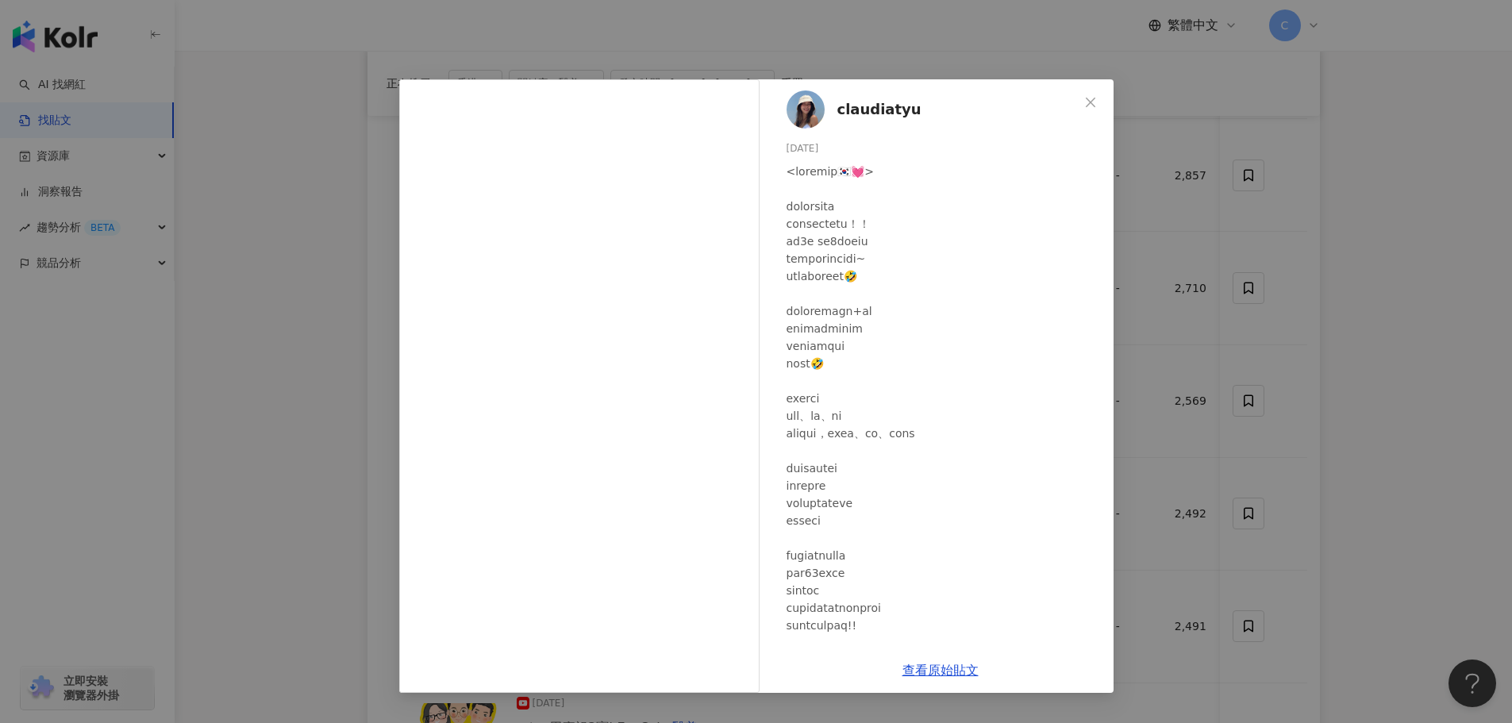
scroll to position [0, 0]
click at [1249, 302] on div "claudiatyu [DATE] 2,682 28 13萬 查看原始貼文" at bounding box center [756, 361] width 1512 height 723
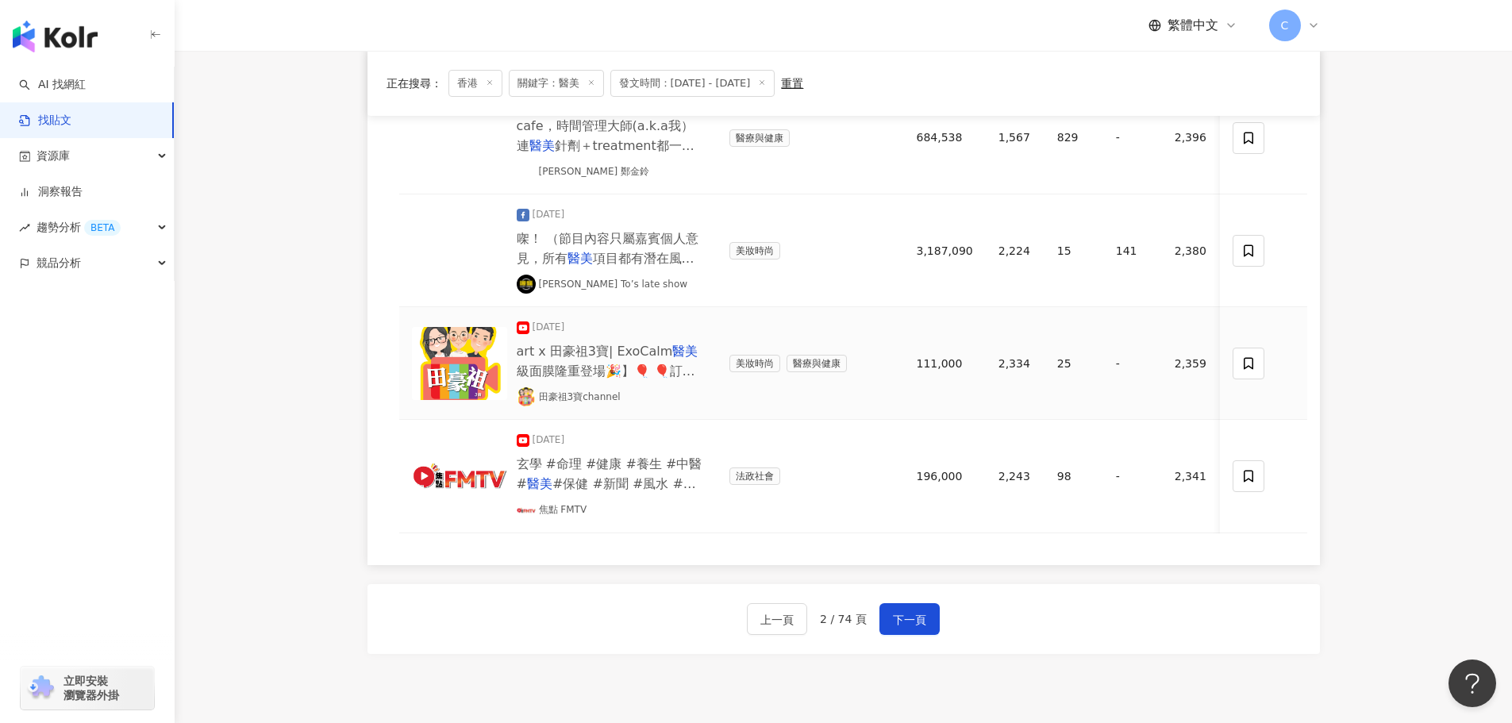
scroll to position [1085, 0]
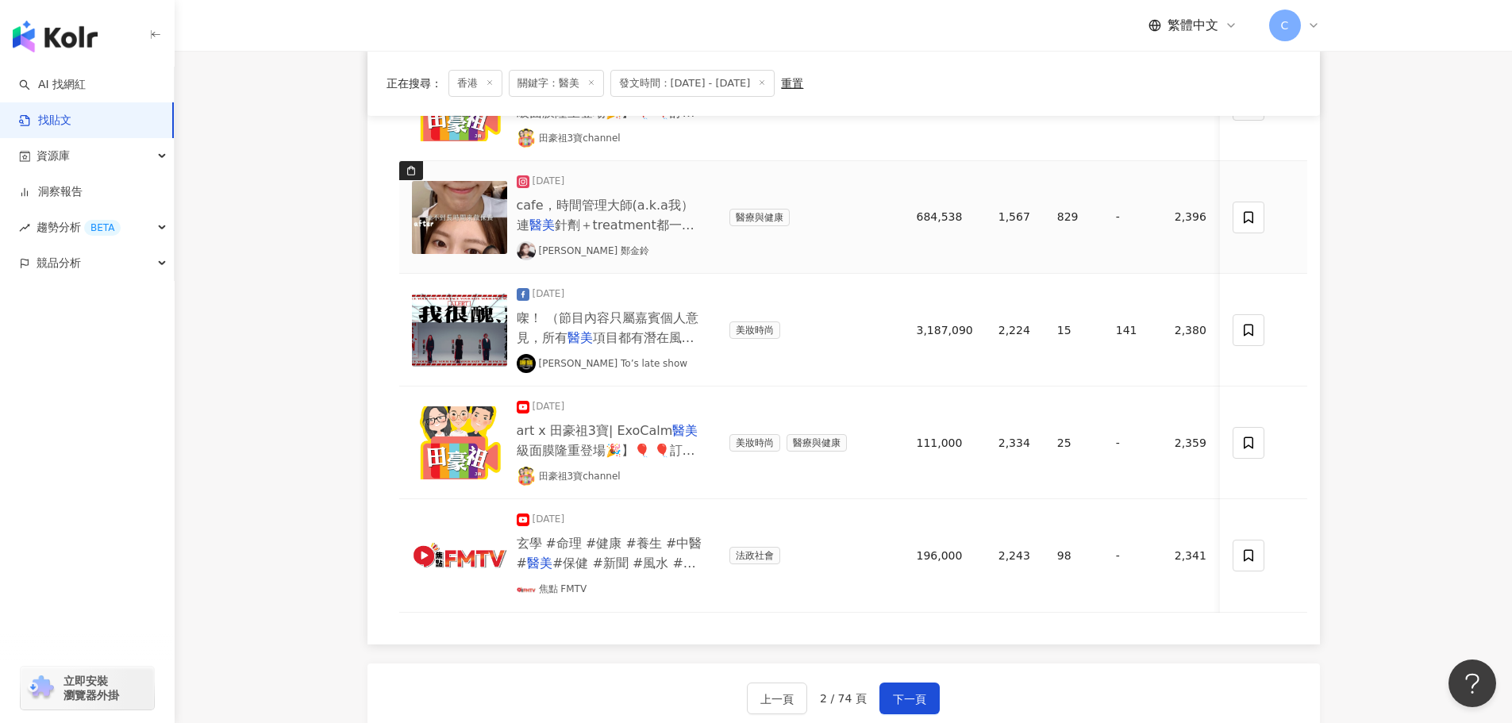
click at [432, 229] on img at bounding box center [459, 217] width 95 height 73
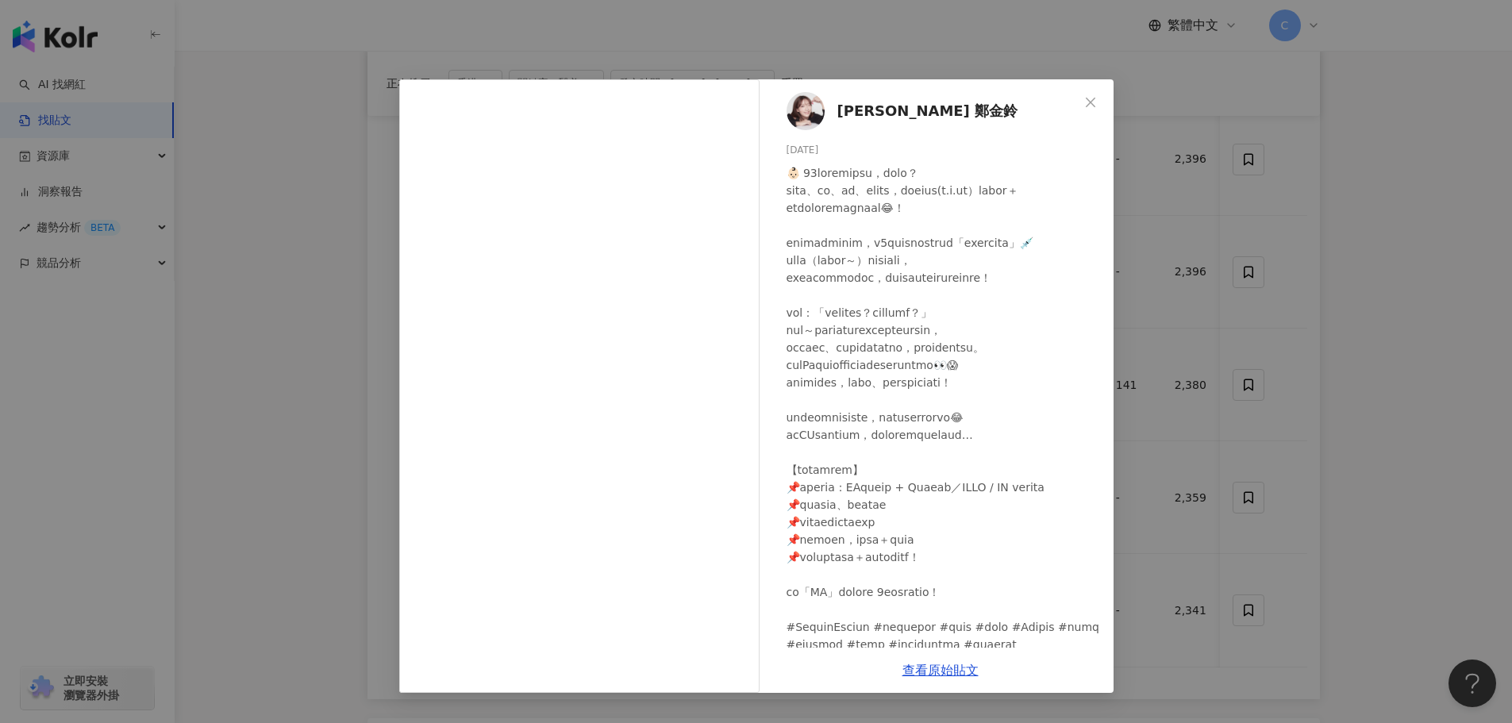
scroll to position [1005, 0]
click at [1228, 376] on div "[PERSON_NAME] 鄭金鈴 [DATE] 1,567 829 17.4萬 查看原始貼文" at bounding box center [756, 361] width 1512 height 723
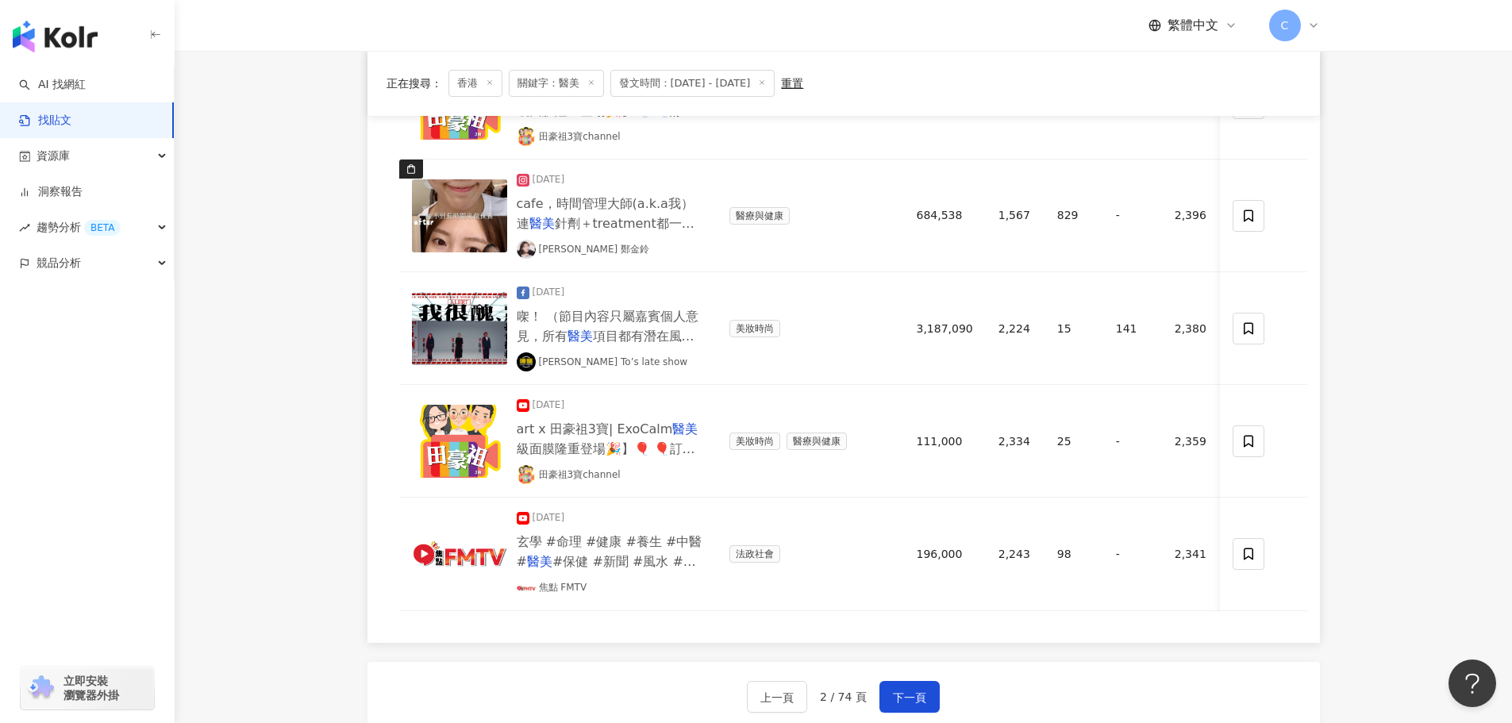
scroll to position [1164, 0]
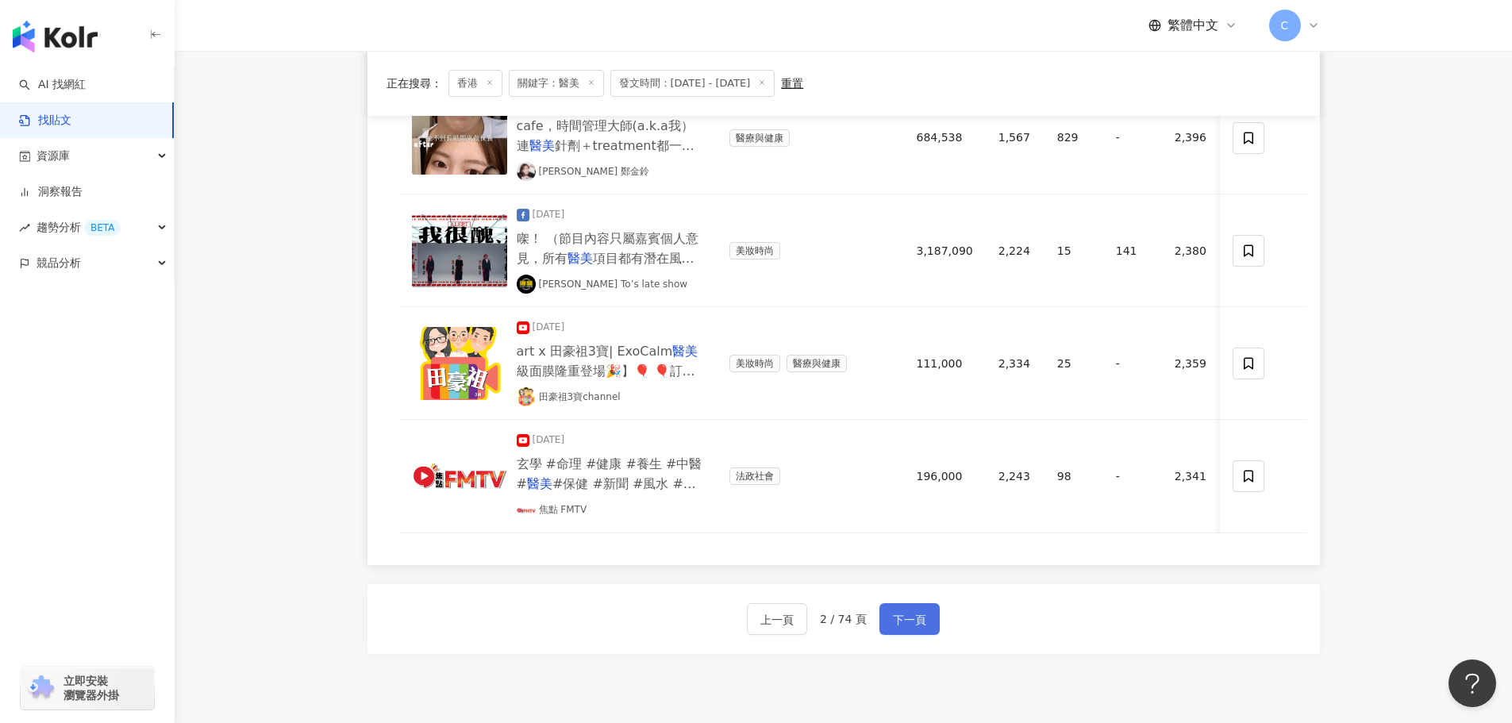
click at [909, 629] on span "下一頁" at bounding box center [909, 619] width 33 height 19
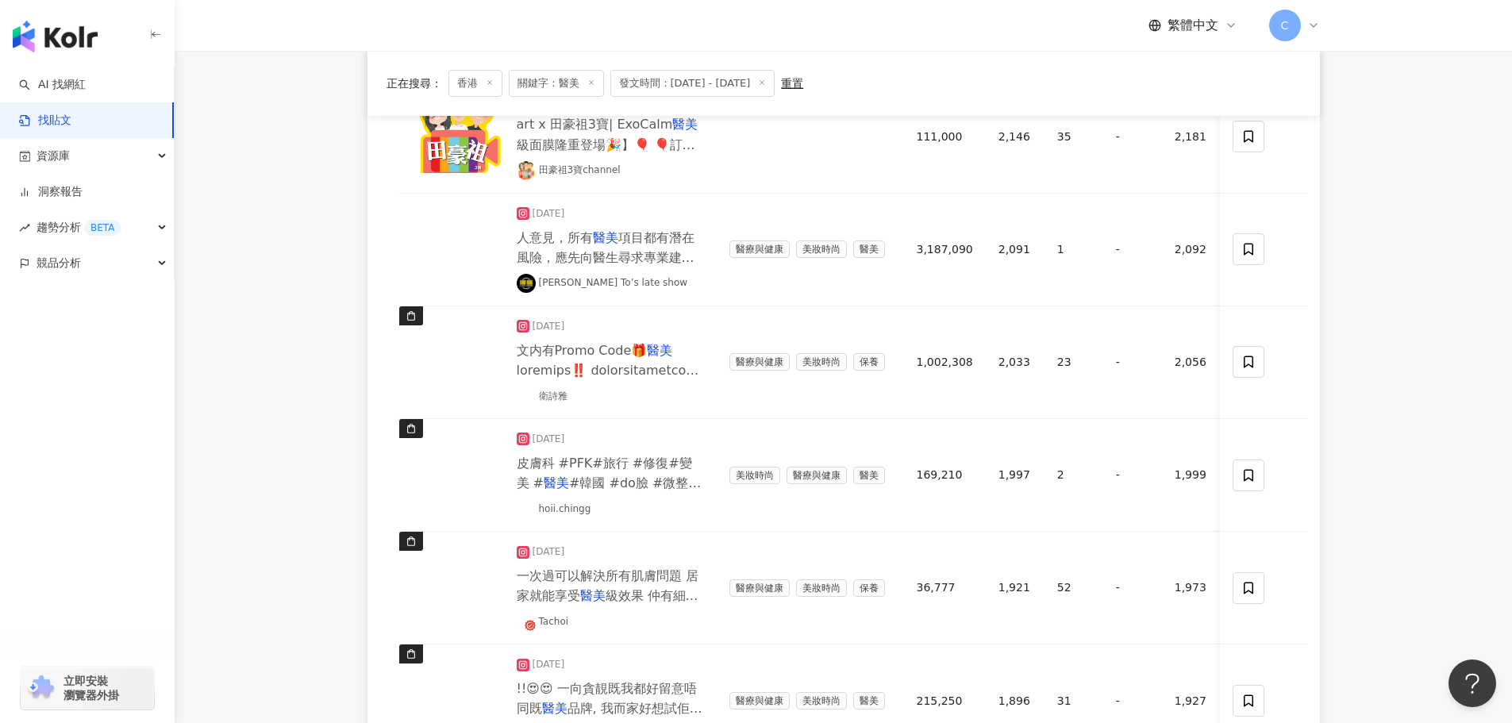
scroll to position [873, 0]
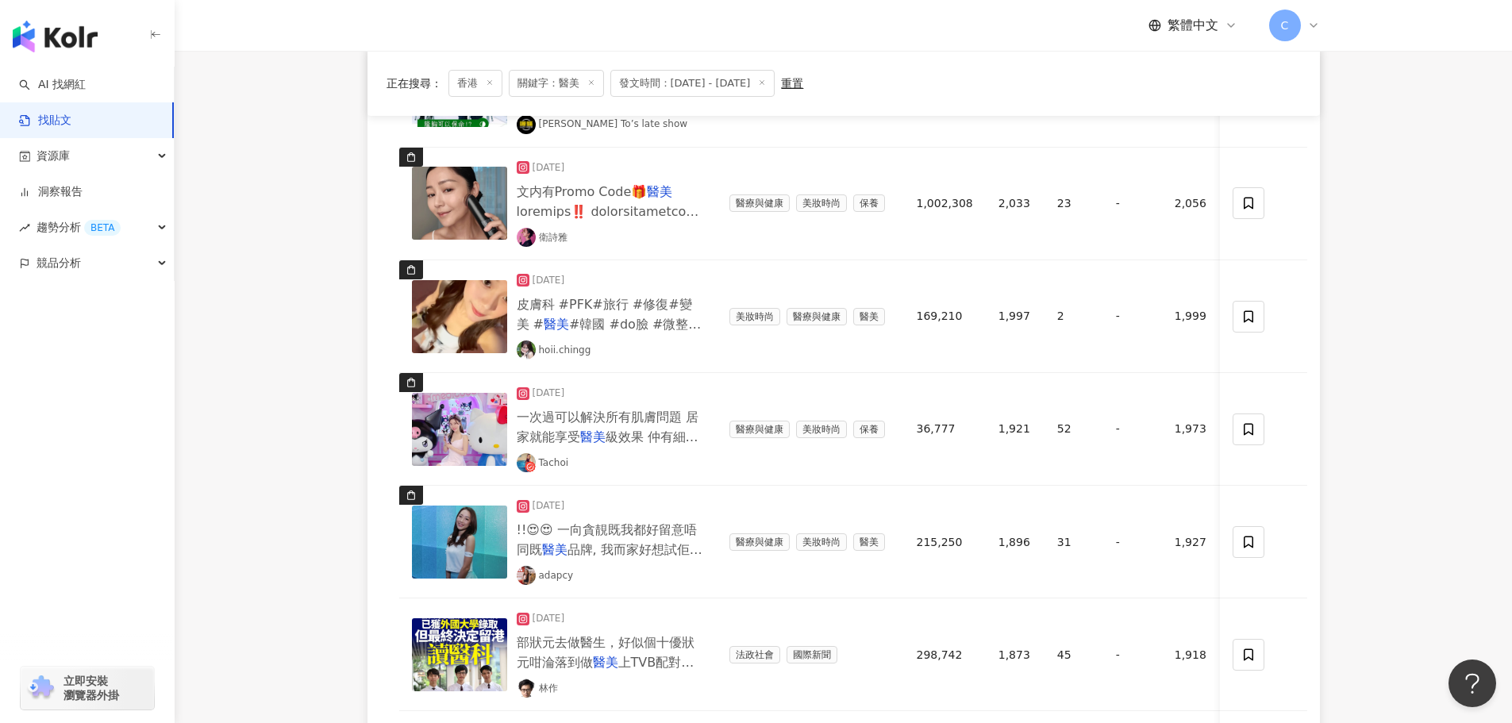
drag, startPoint x: 359, startPoint y: 500, endPoint x: 367, endPoint y: 498, distance: 8.3
click at [362, 498] on div "正在搜尋 ： 香港 關鍵字：醫美 發文時間：[DATE] - [DATE] 重置 排序： 互動數 貼文內容 題材類型 追蹤數 按讚數 留言數 分享數 互動數 …" at bounding box center [844, 150] width 1016 height 1640
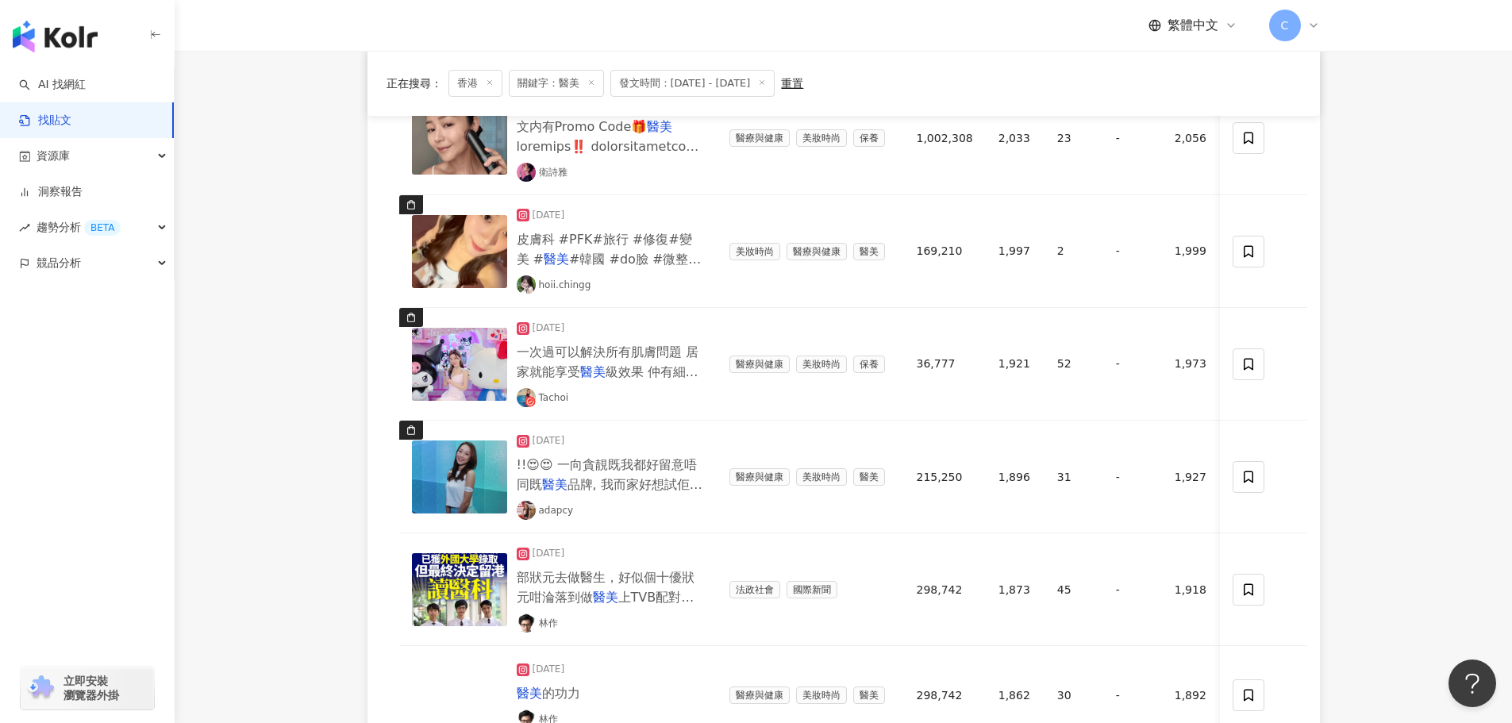
scroll to position [1032, 0]
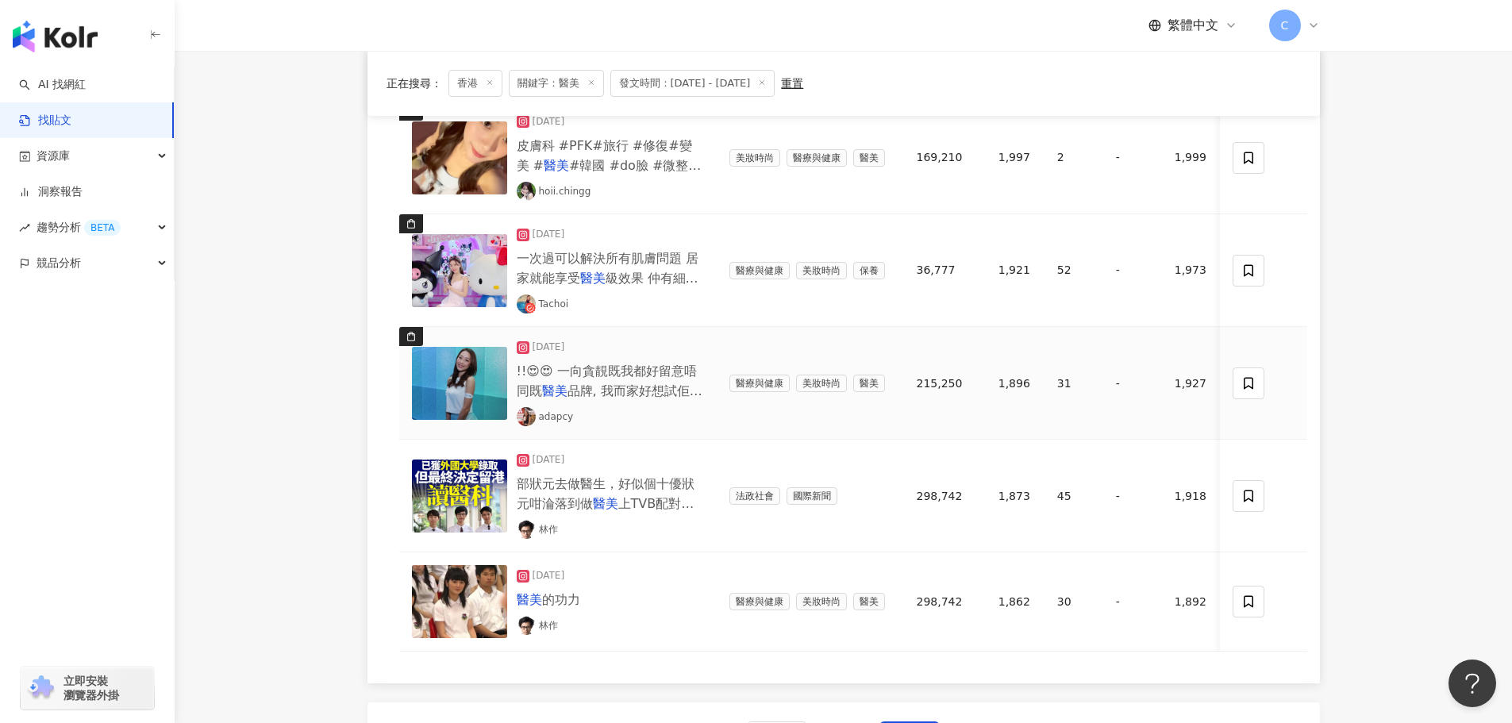
click at [464, 379] on img at bounding box center [459, 383] width 95 height 73
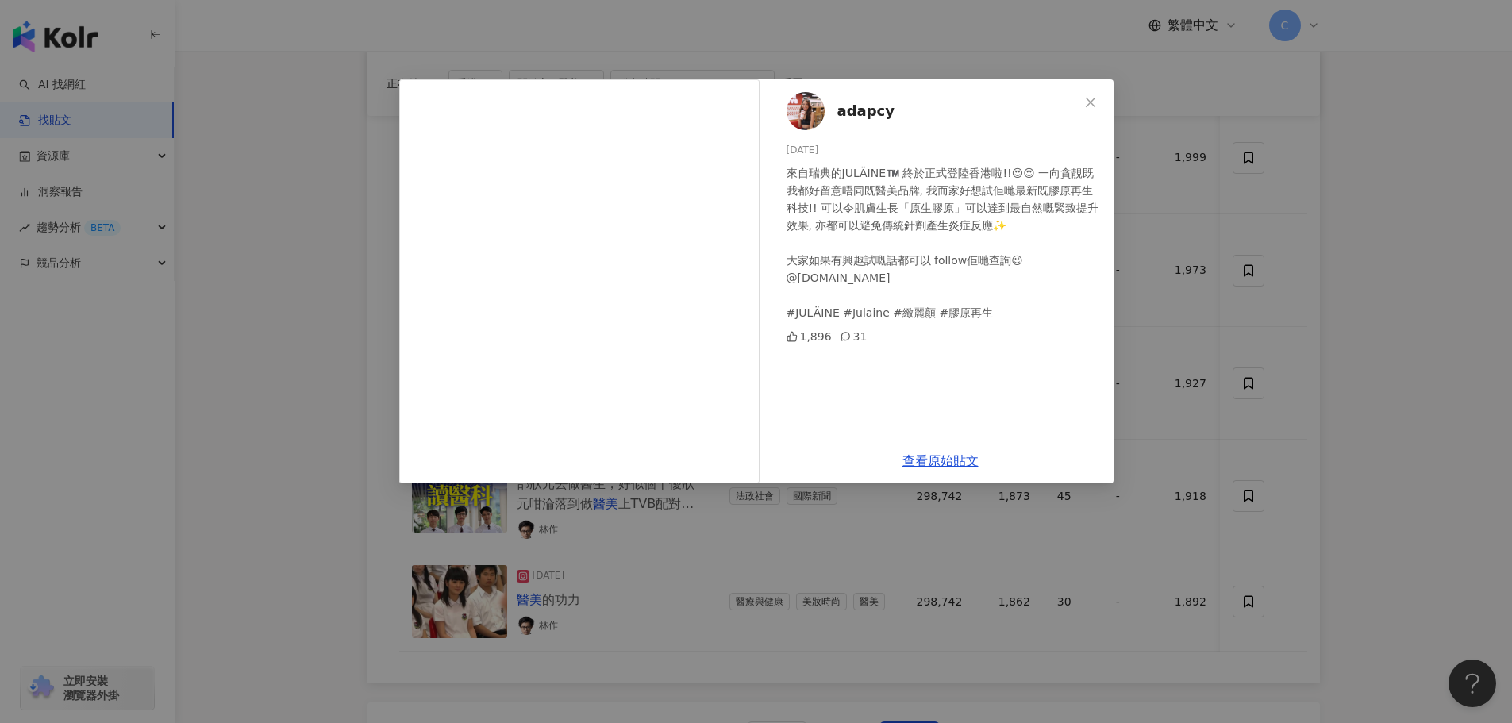
click at [1240, 237] on div "adapcy [DATE] 來自瑞典的JULÄINE™️ 終於正式登陸香港啦!!😍😍 一向貪靚既我都好留意唔同既醫美品牌, 我而家好想試佢哋最新既膠原再生科技…" at bounding box center [756, 361] width 1512 height 723
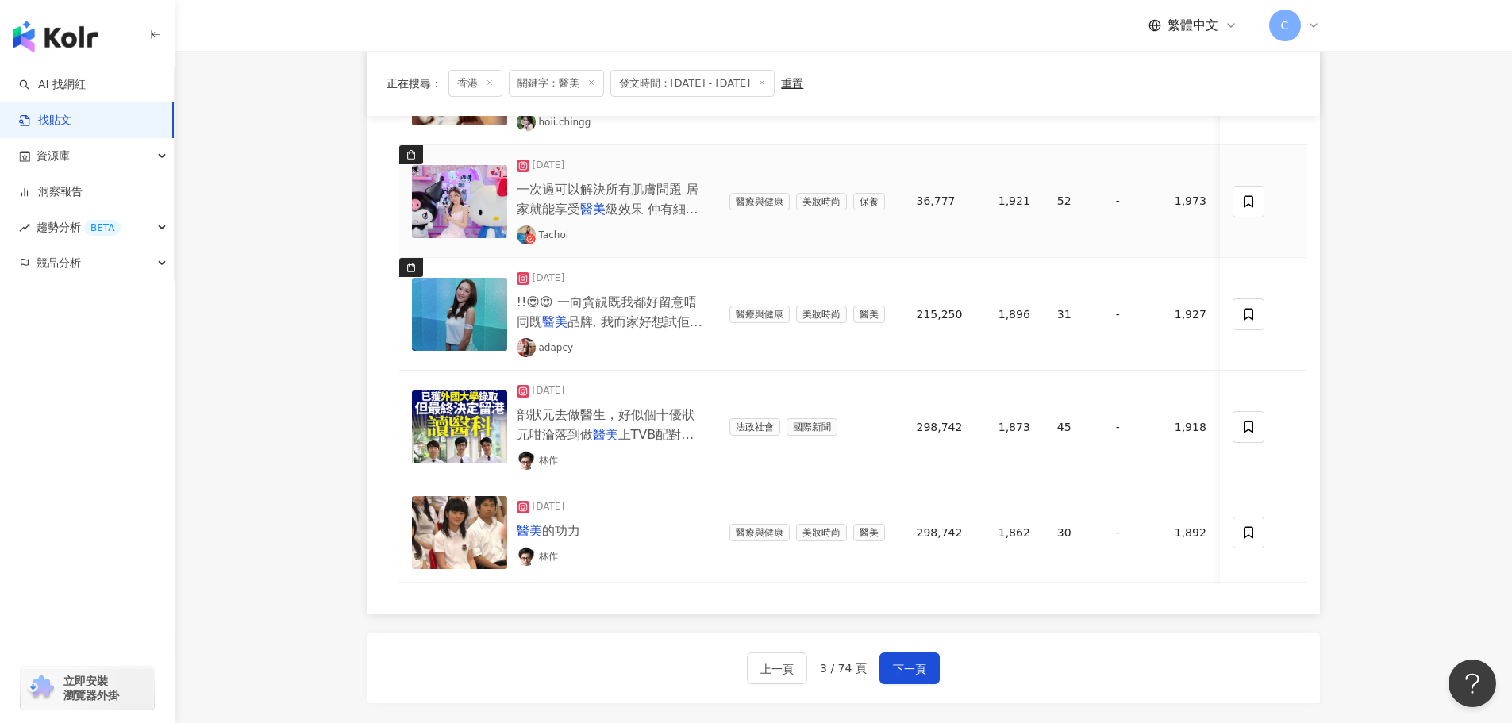
scroll to position [1190, 0]
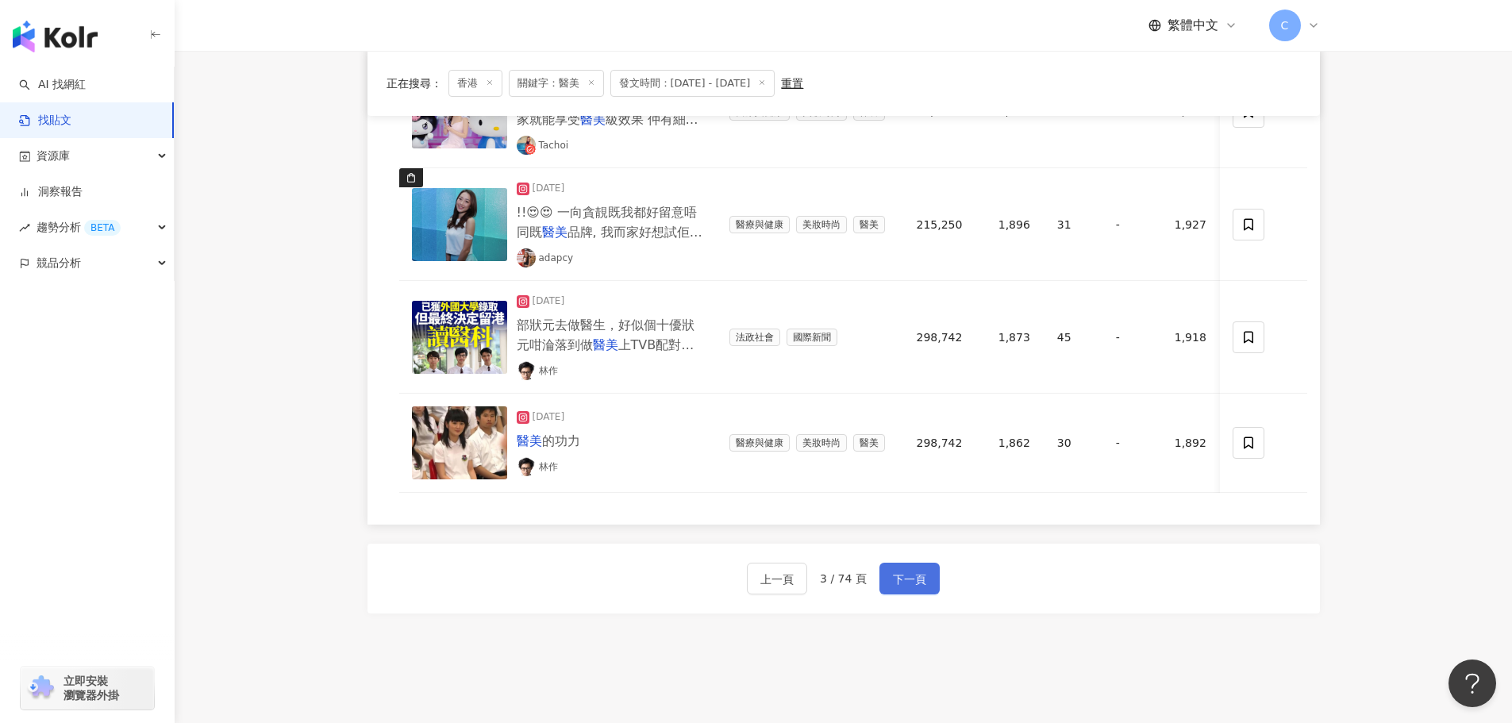
click at [902, 583] on span "下一頁" at bounding box center [909, 579] width 33 height 19
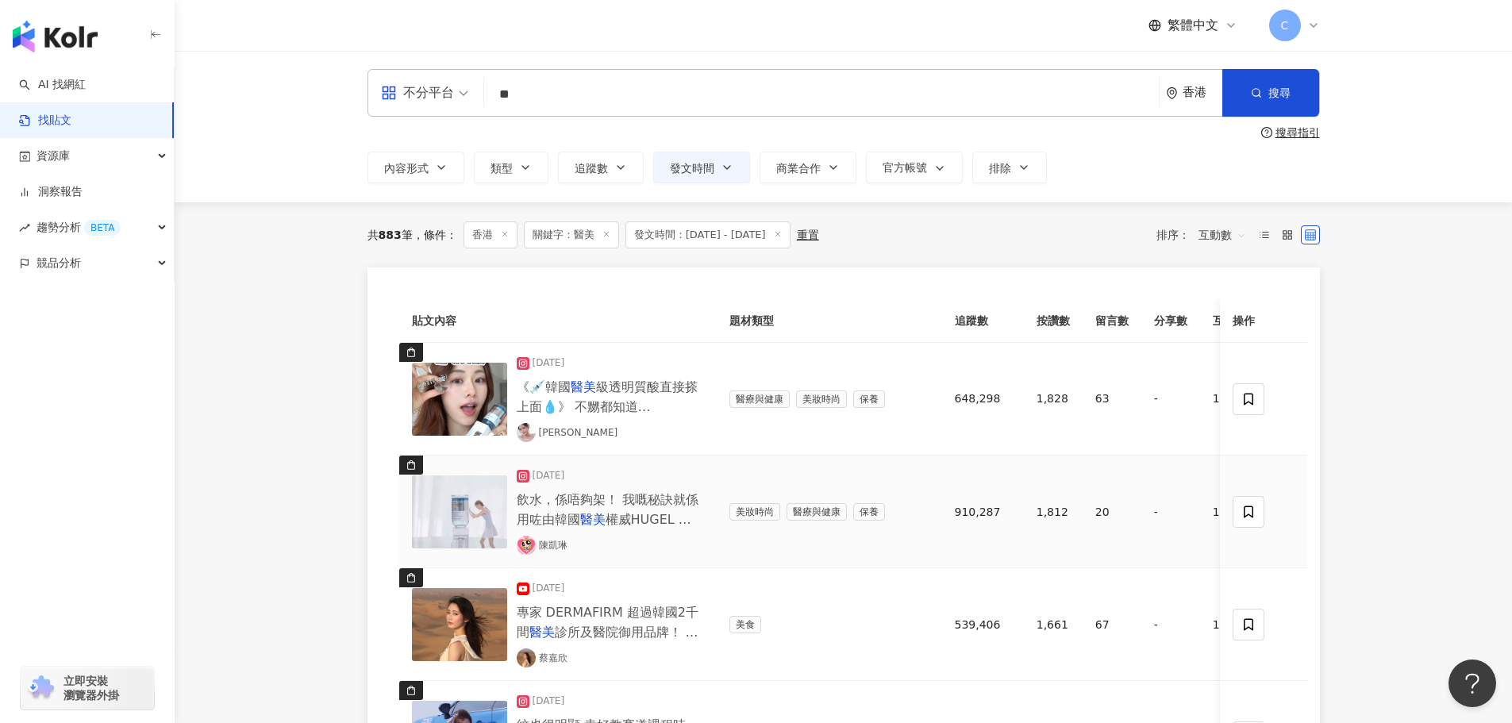
scroll to position [0, 0]
click at [482, 417] on img at bounding box center [459, 399] width 95 height 73
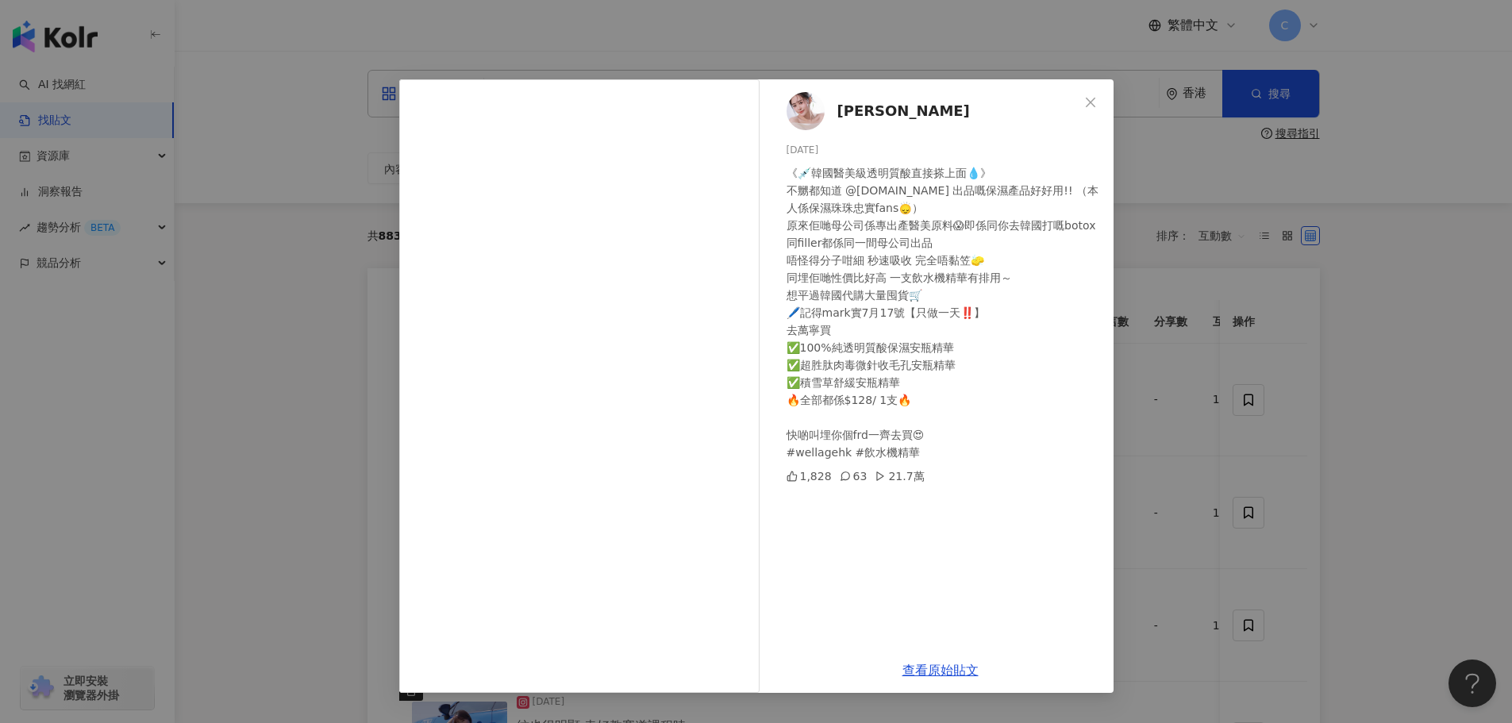
click at [1192, 421] on div "[PERSON_NAME] [DATE] 《💉韓國醫美級透明質酸直接搽上面💧》 不嬲都知道 @[DOMAIN_NAME] 出品嘅保濕產品好好用!! （本人係保…" at bounding box center [756, 361] width 1512 height 723
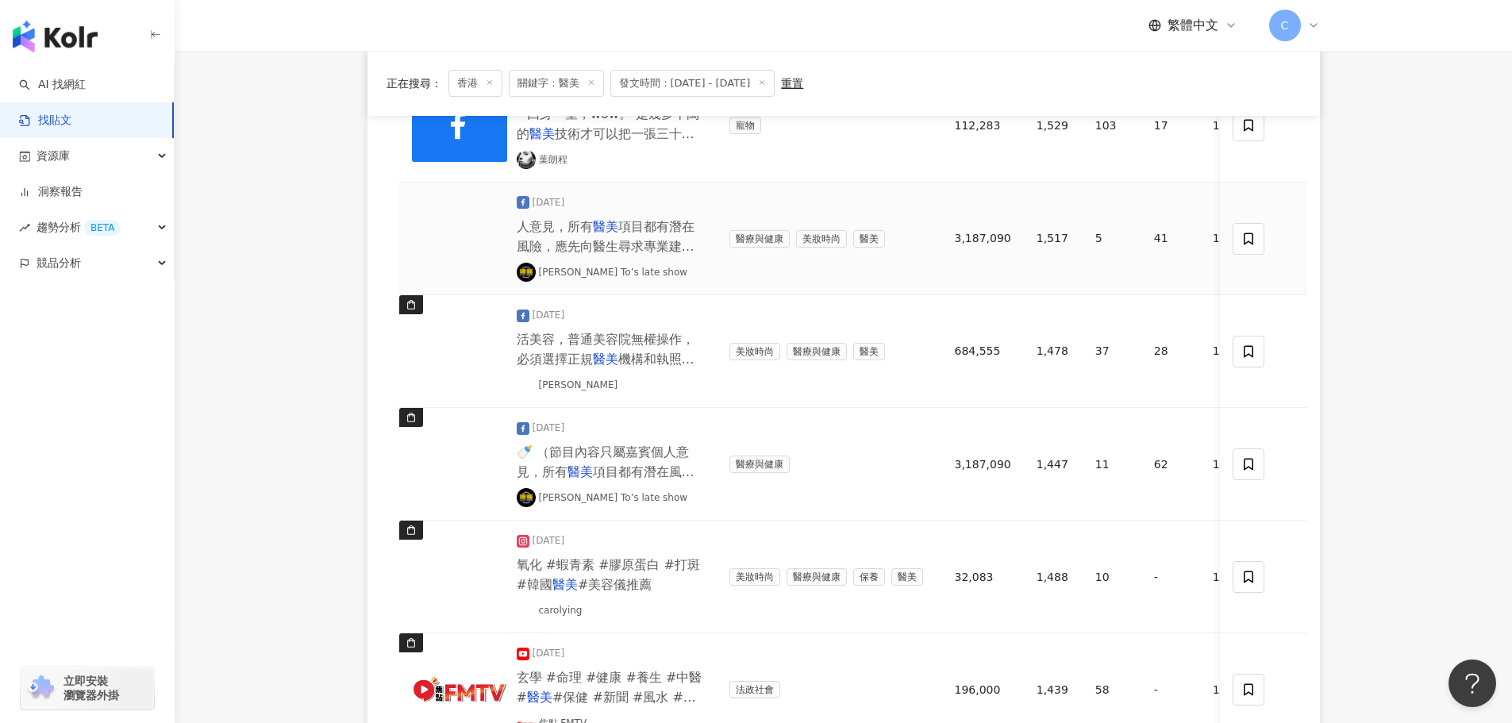
scroll to position [952, 0]
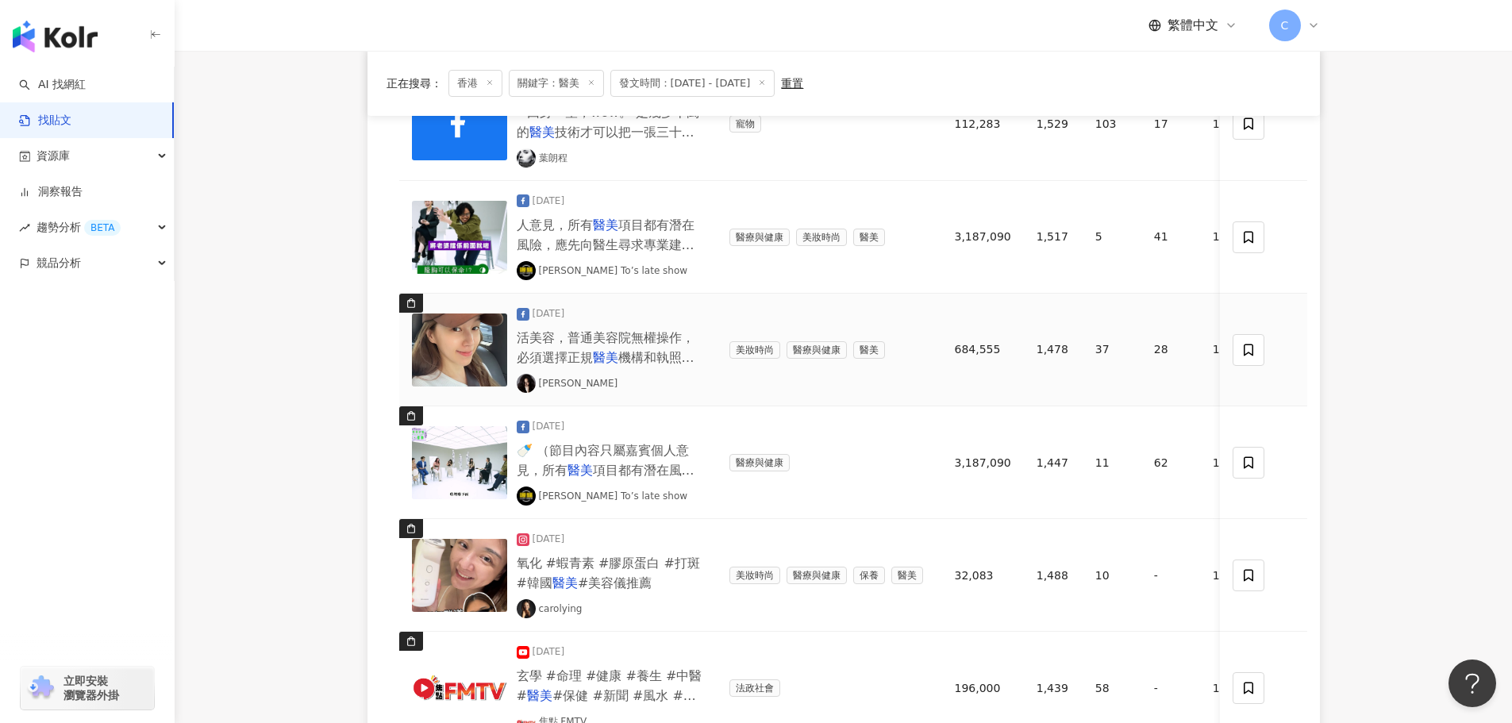
click at [474, 352] on img at bounding box center [459, 349] width 95 height 73
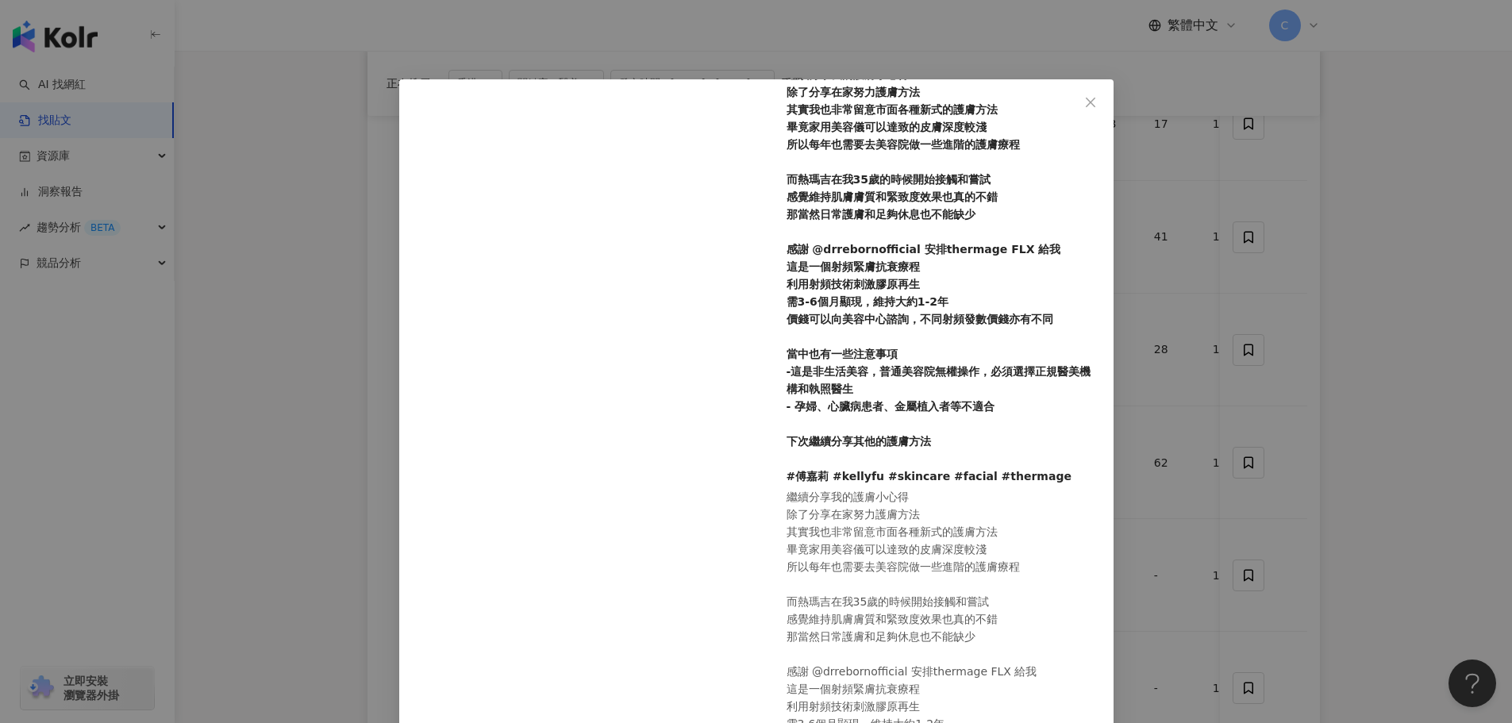
scroll to position [0, 0]
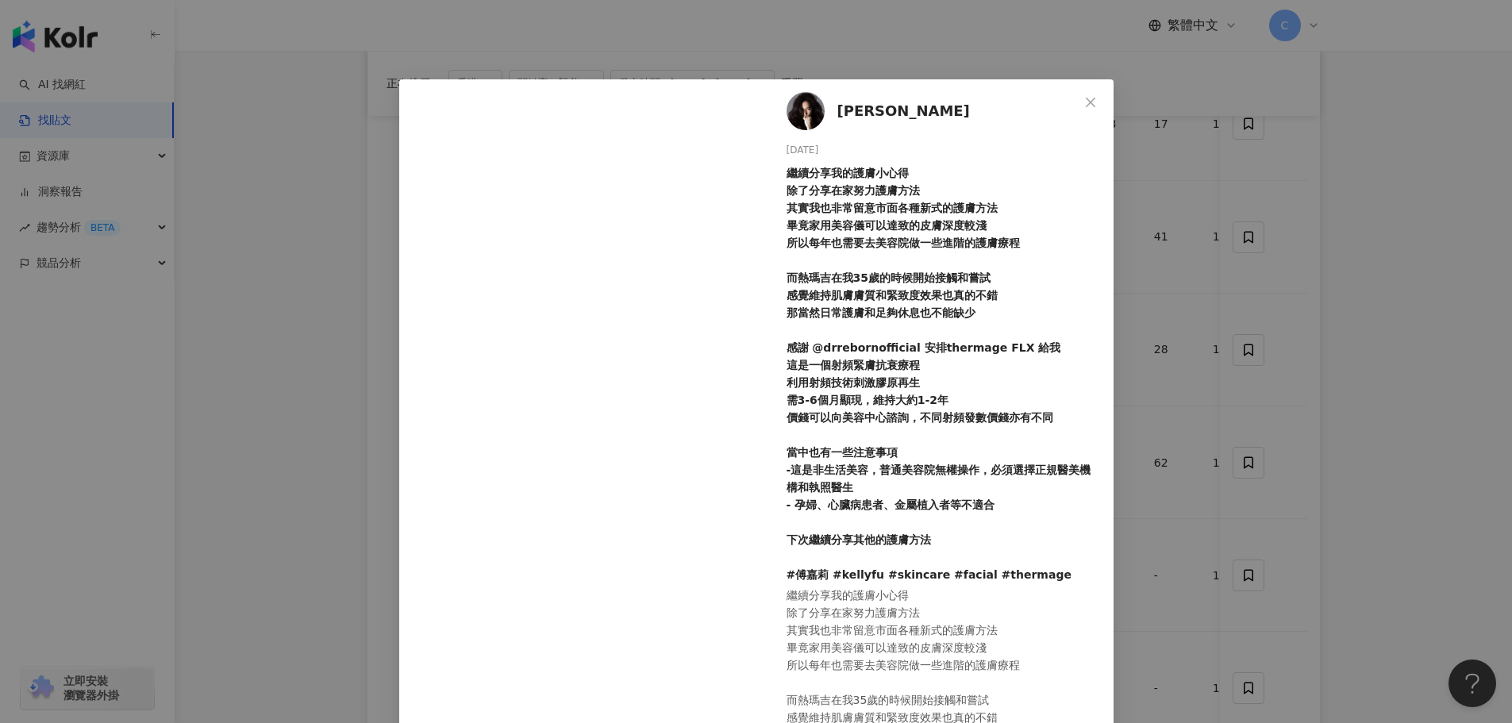
click at [1169, 400] on div "[PERSON_NAME] [DATE] 繼續分享我的護膚小心得 除了分享在家努力護膚方法 其實我也非常留意市面各種新式的護膚方法 畢竟家用美容儀可以達致的皮…" at bounding box center [756, 361] width 1512 height 723
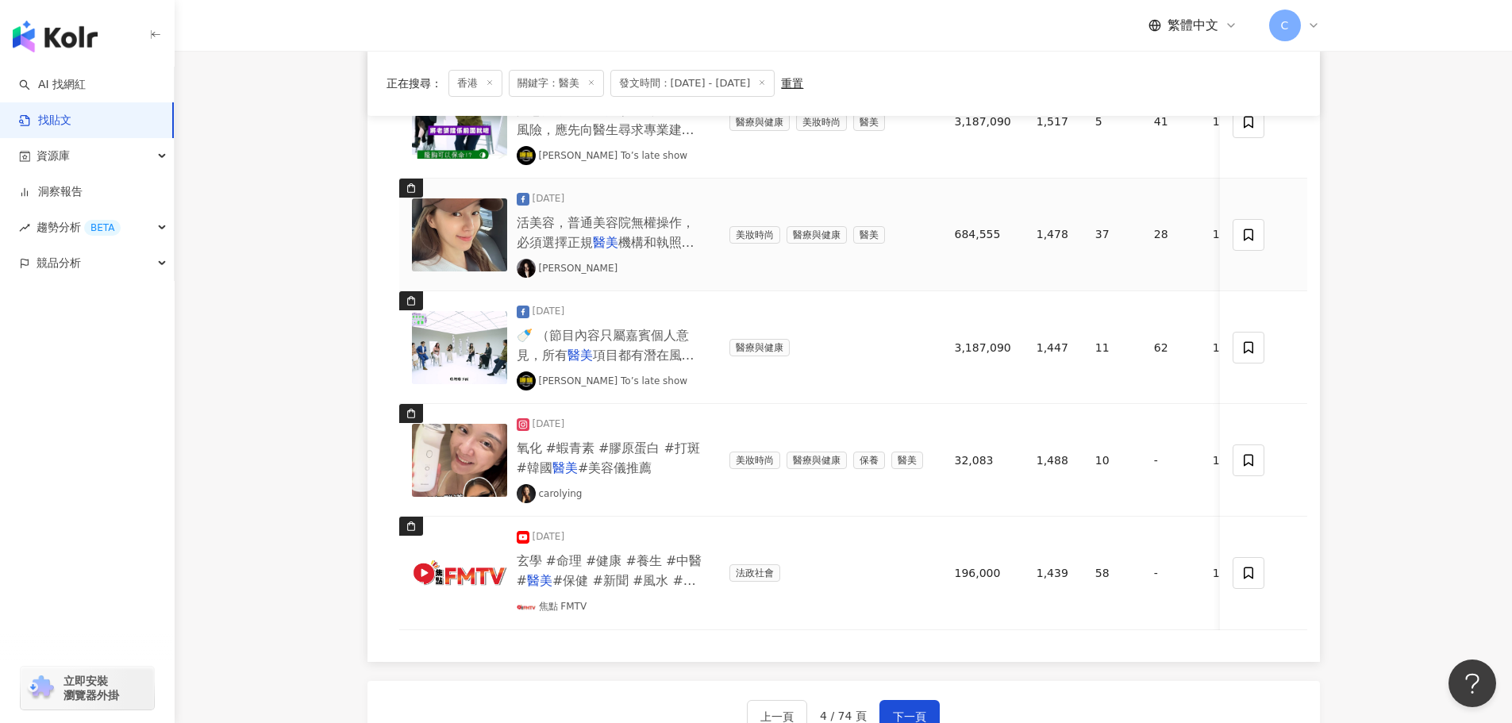
scroll to position [1111, 0]
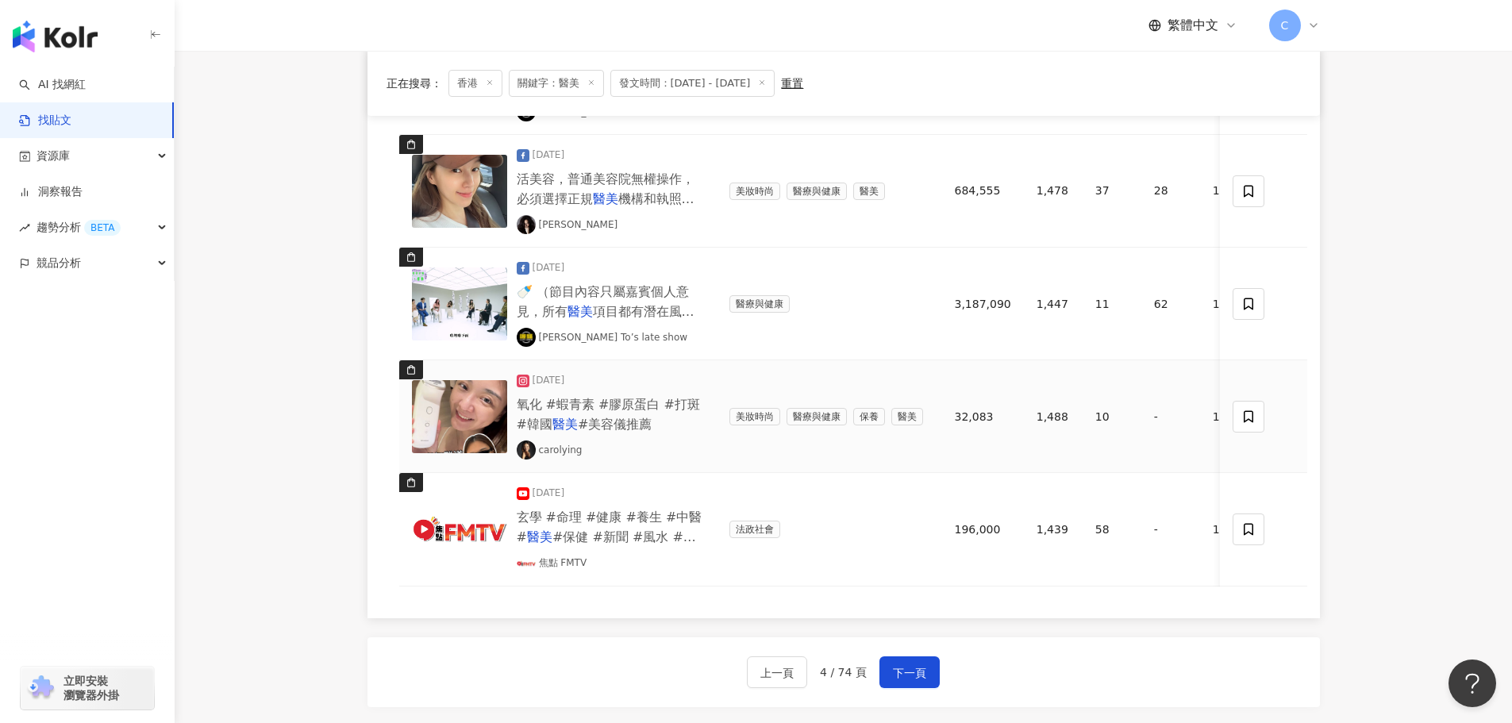
click at [463, 414] on img at bounding box center [459, 416] width 95 height 73
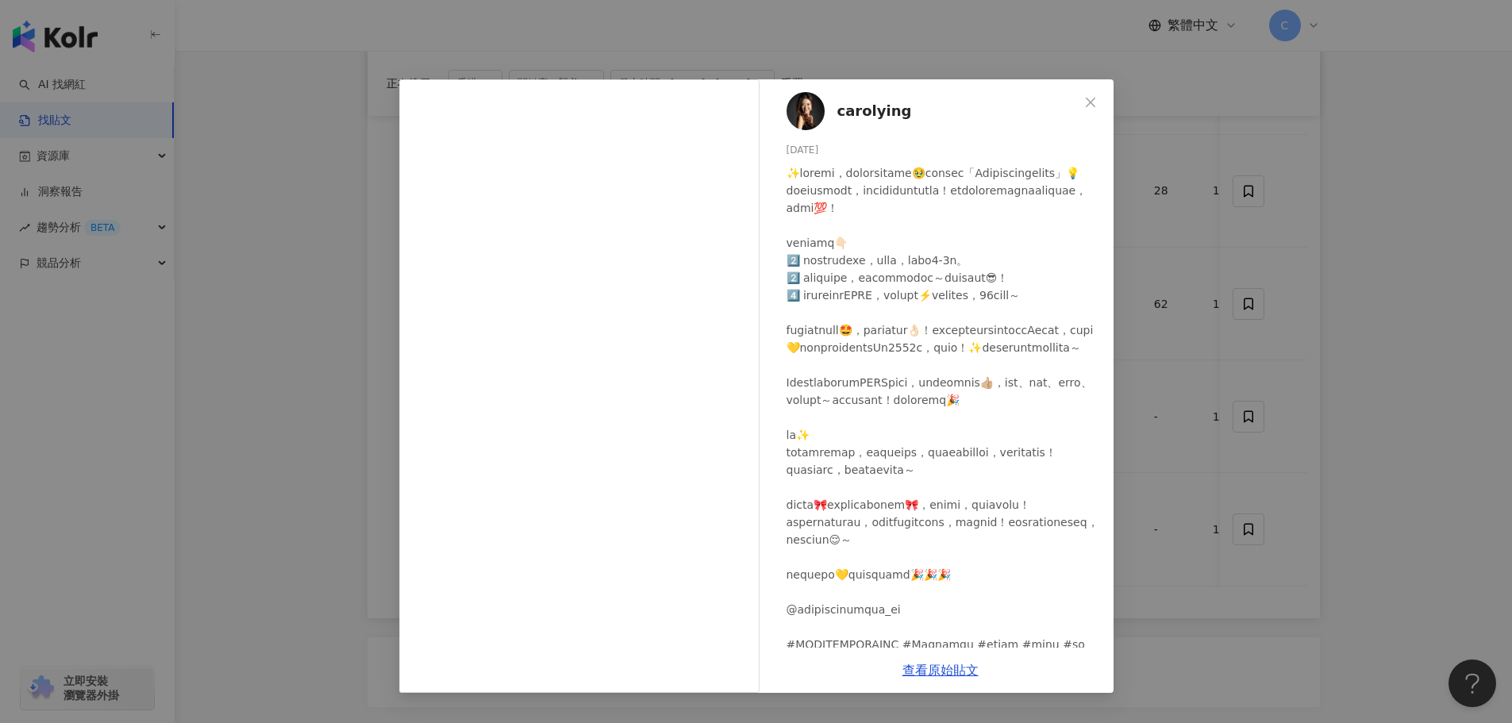
click at [1289, 343] on div "carolying [DATE] 1,488 10 1.9萬 查看原始貼文" at bounding box center [756, 361] width 1512 height 723
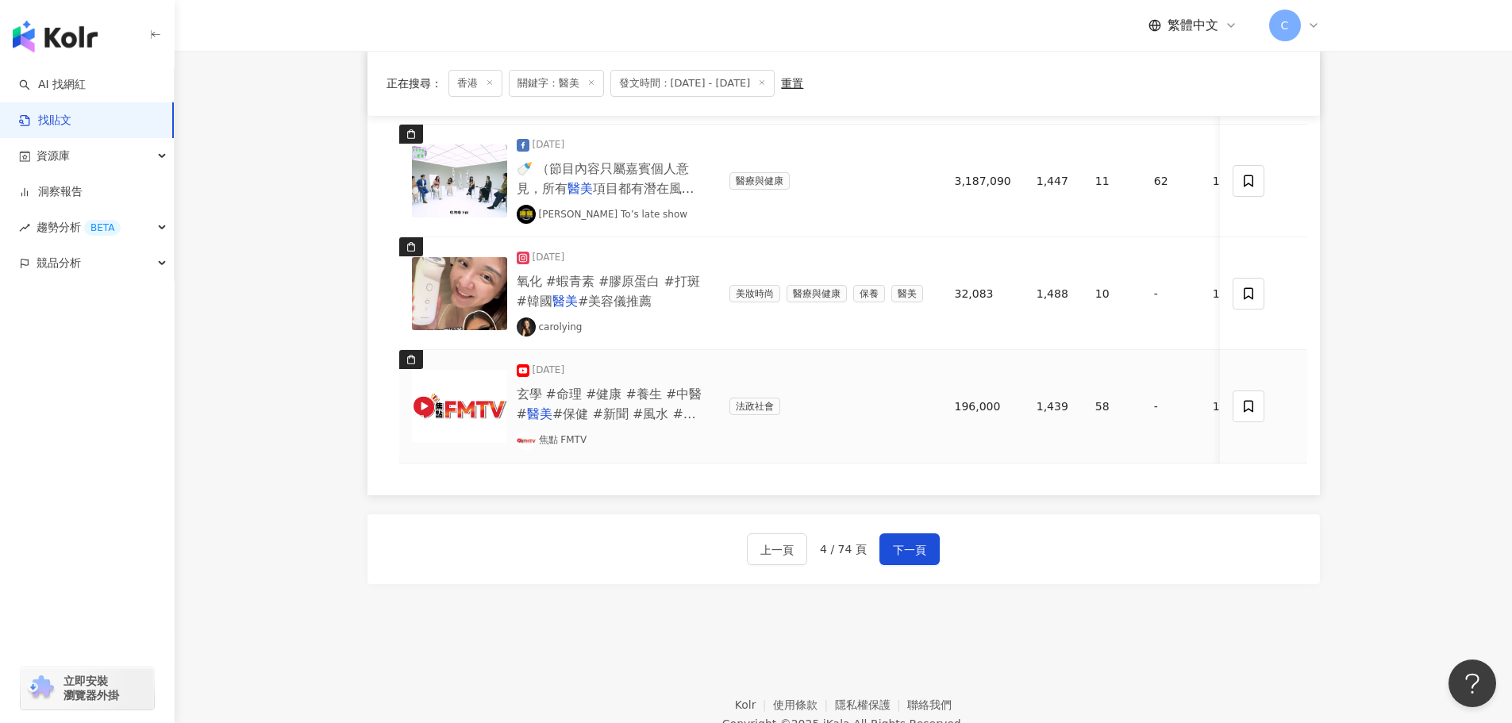
scroll to position [1323, 0]
